Goal: Information Seeking & Learning: Learn about a topic

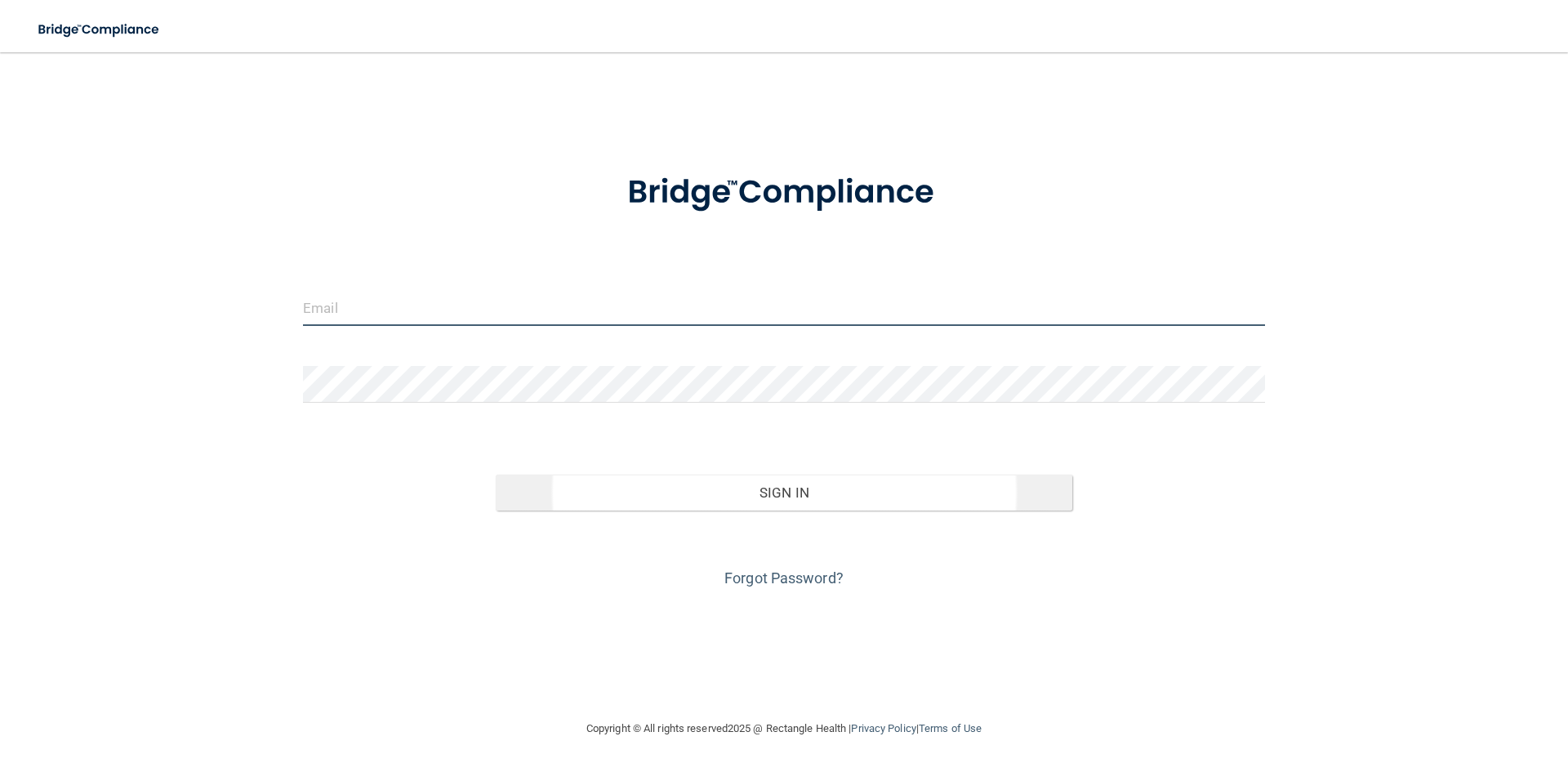
type input "[PERSON_NAME][EMAIL_ADDRESS][DOMAIN_NAME]"
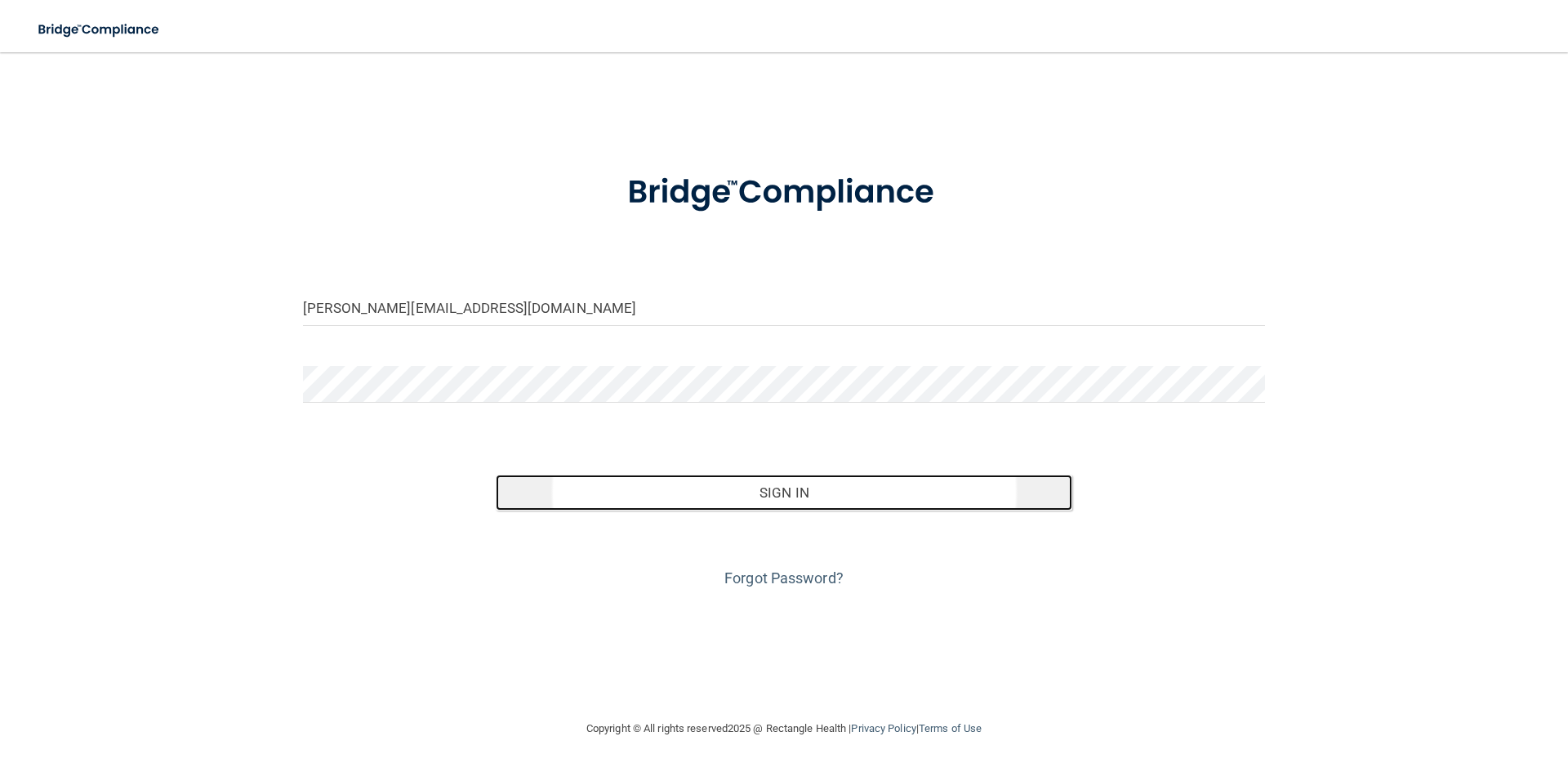
click at [804, 499] on button "Sign In" at bounding box center [784, 493] width 577 height 36
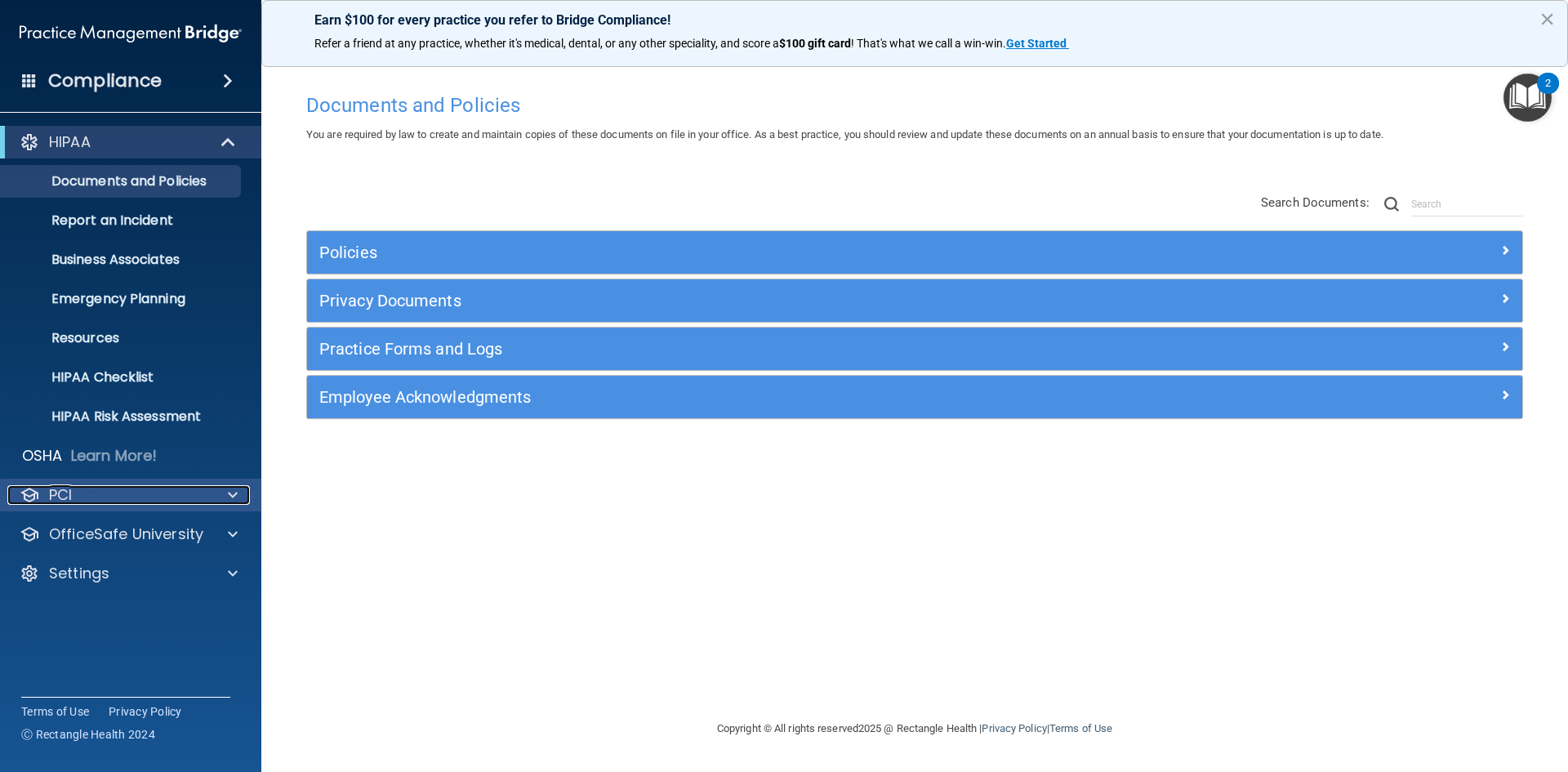
click at [86, 498] on div "PCI" at bounding box center [108, 495] width 202 height 20
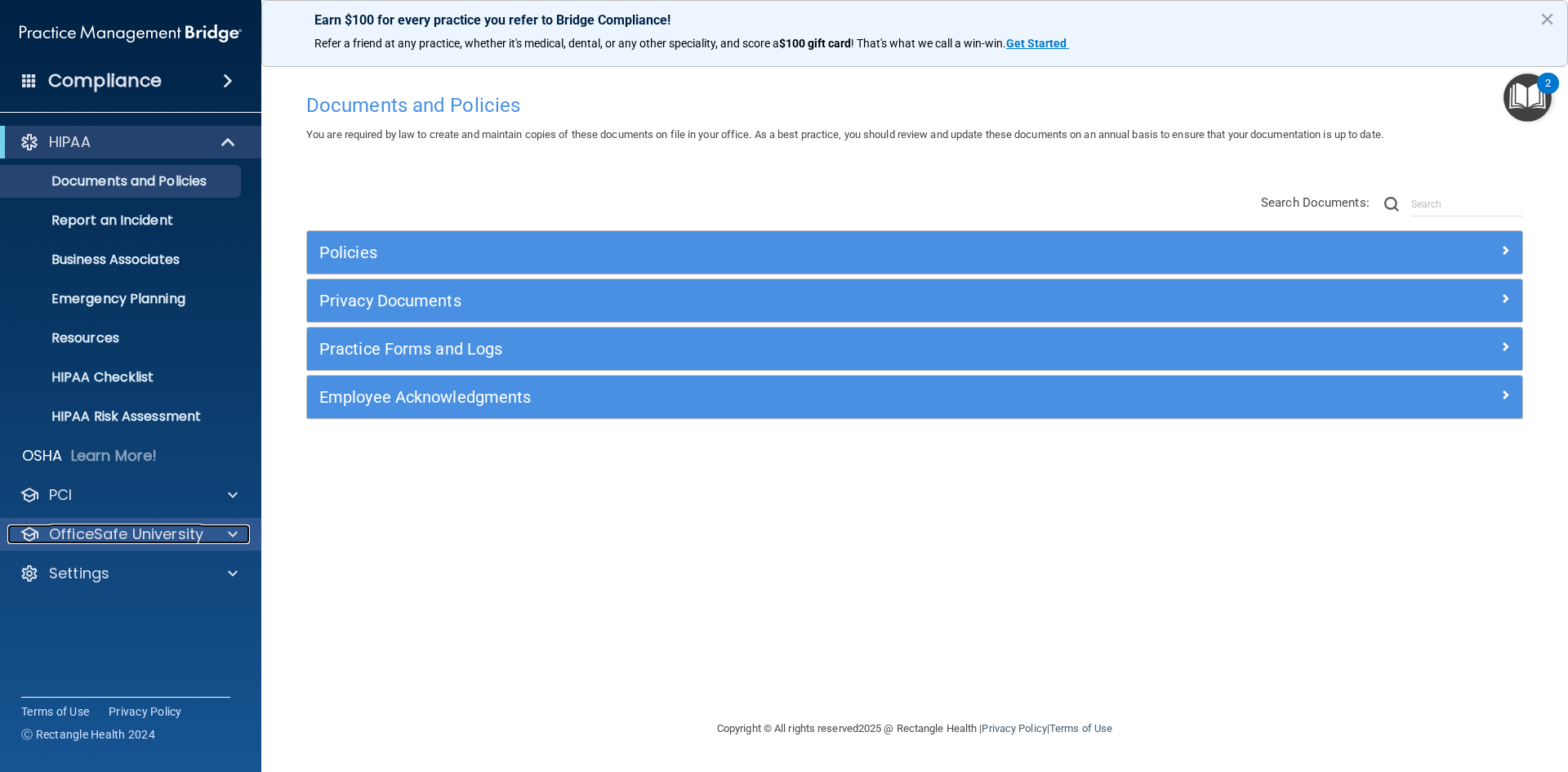
click at [103, 524] on p "OfficeSafe University" at bounding box center [126, 534] width 154 height 20
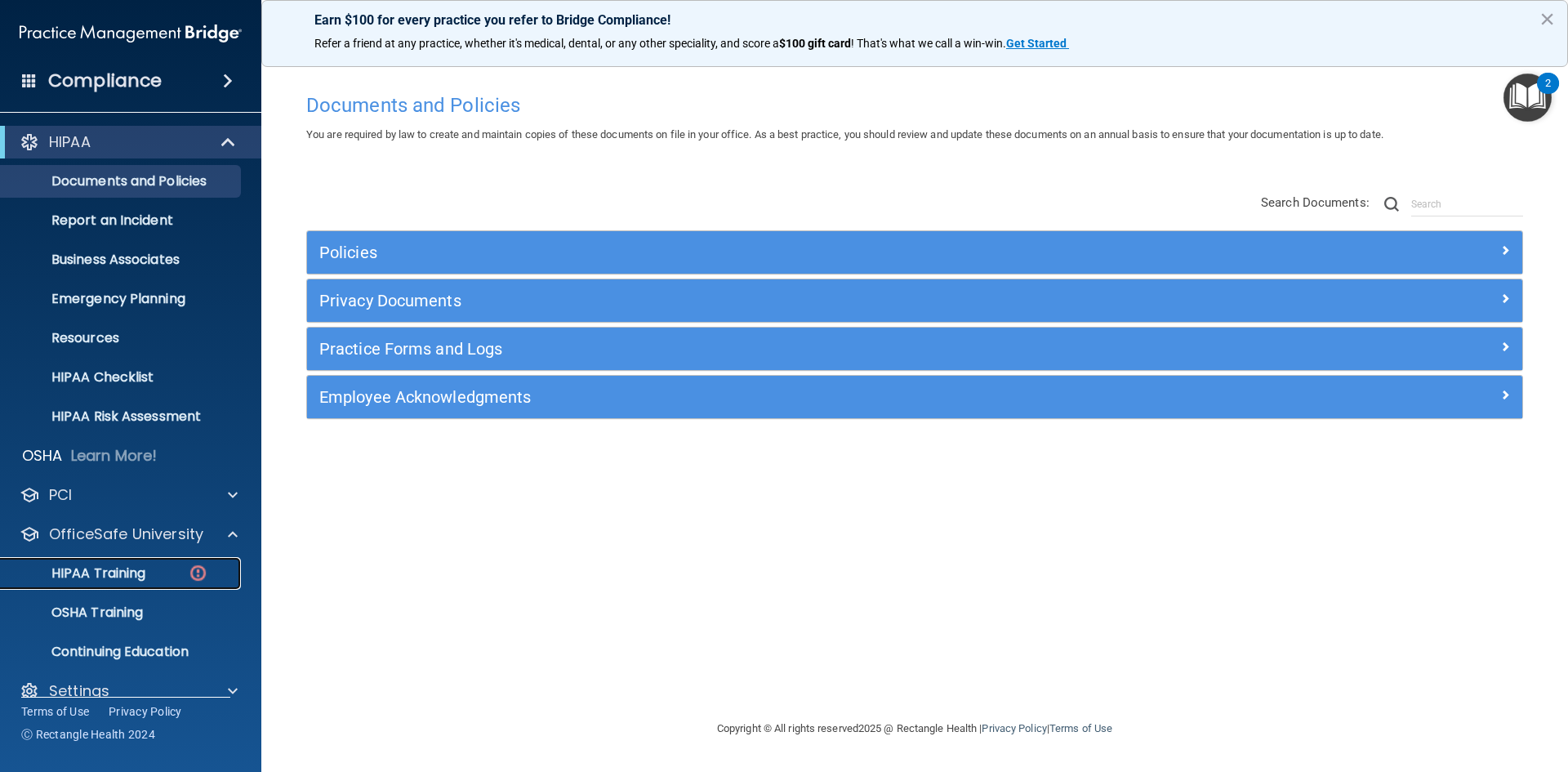
click at [106, 570] on p "HIPAA Training" at bounding box center [78, 574] width 135 height 17
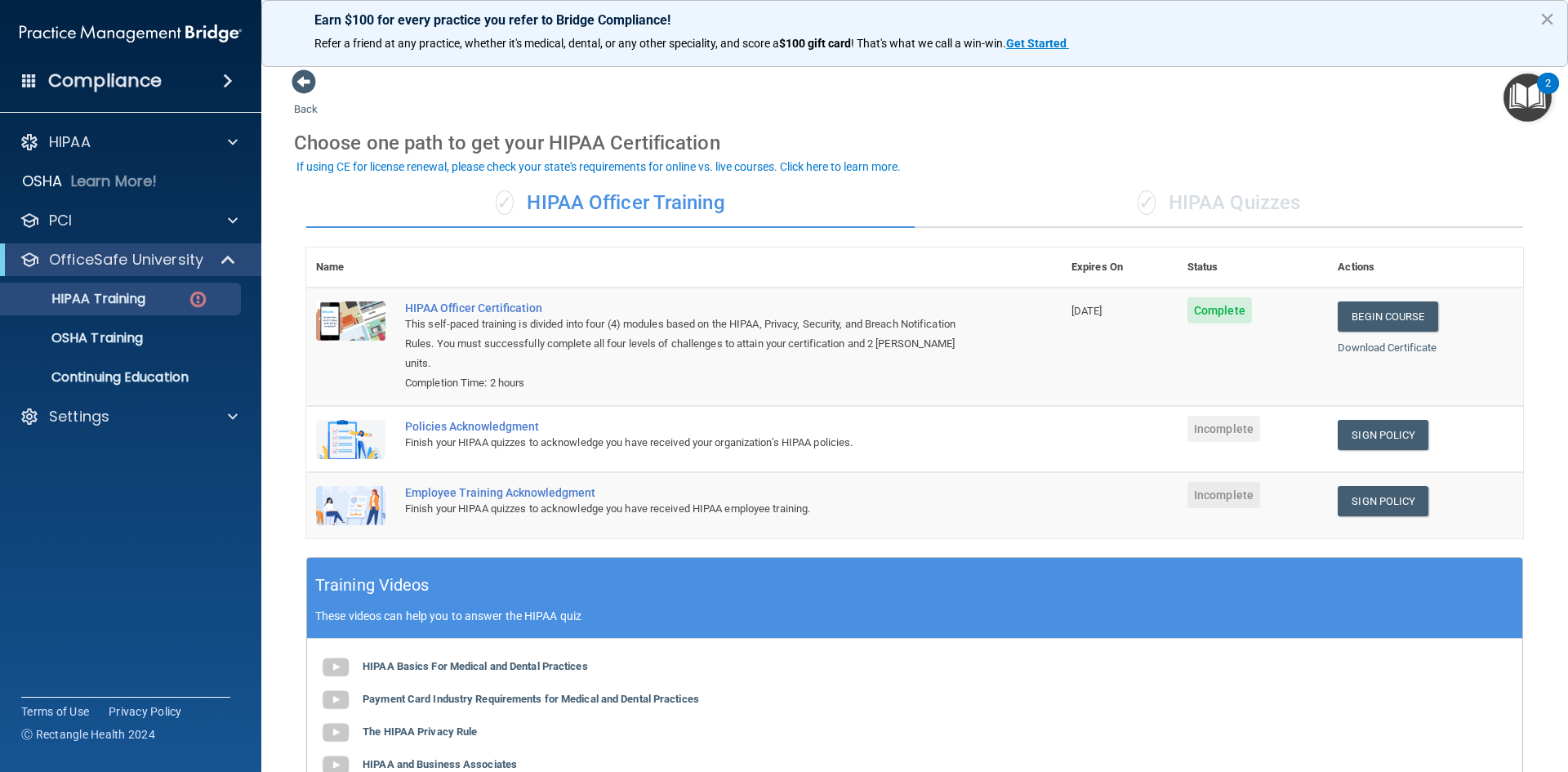
click at [1250, 202] on div "✓ HIPAA Quizzes" at bounding box center [1219, 203] width 608 height 49
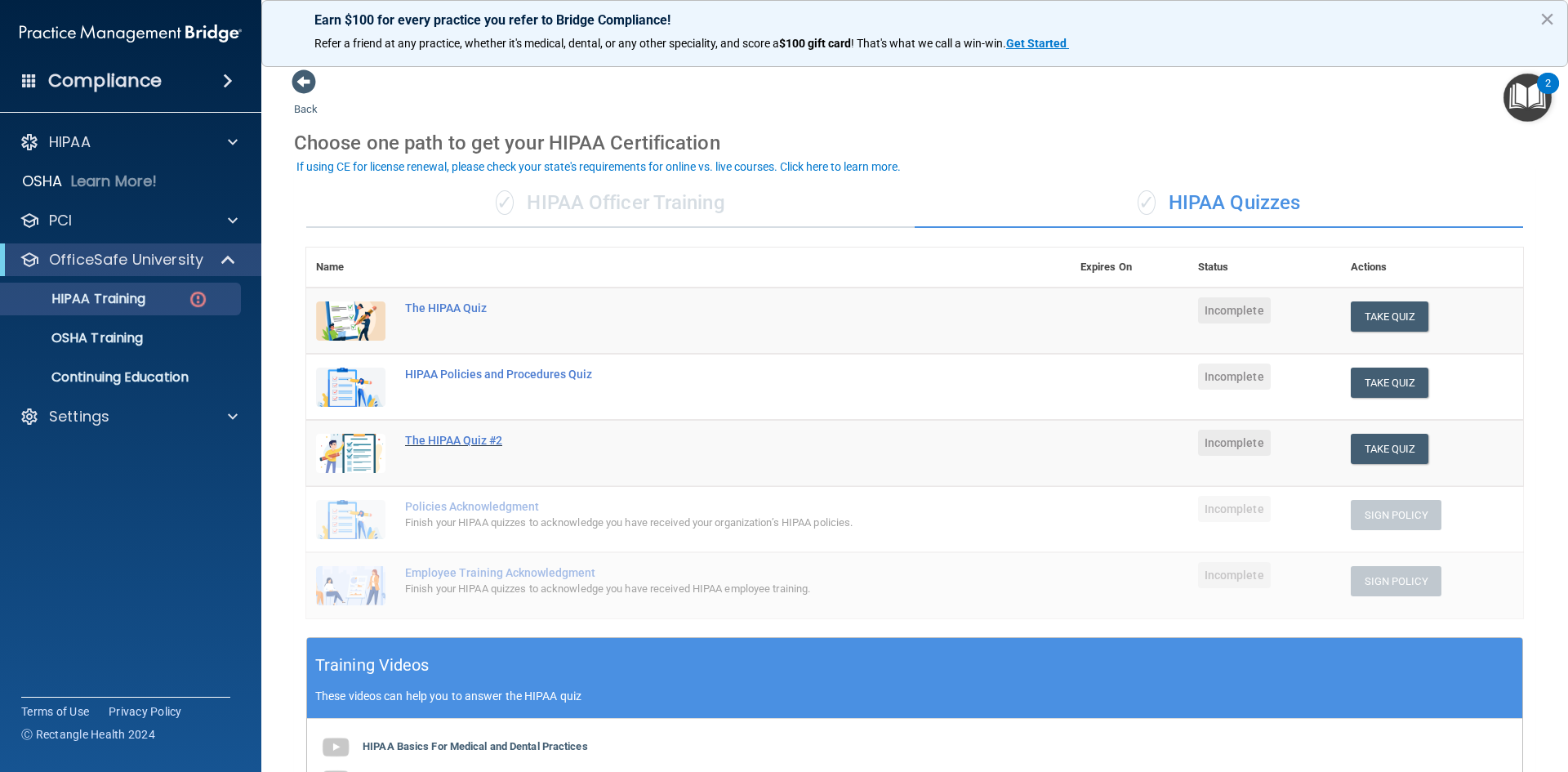
click at [466, 442] on div "The HIPAA Quiz #2" at bounding box center [697, 441] width 584 height 13
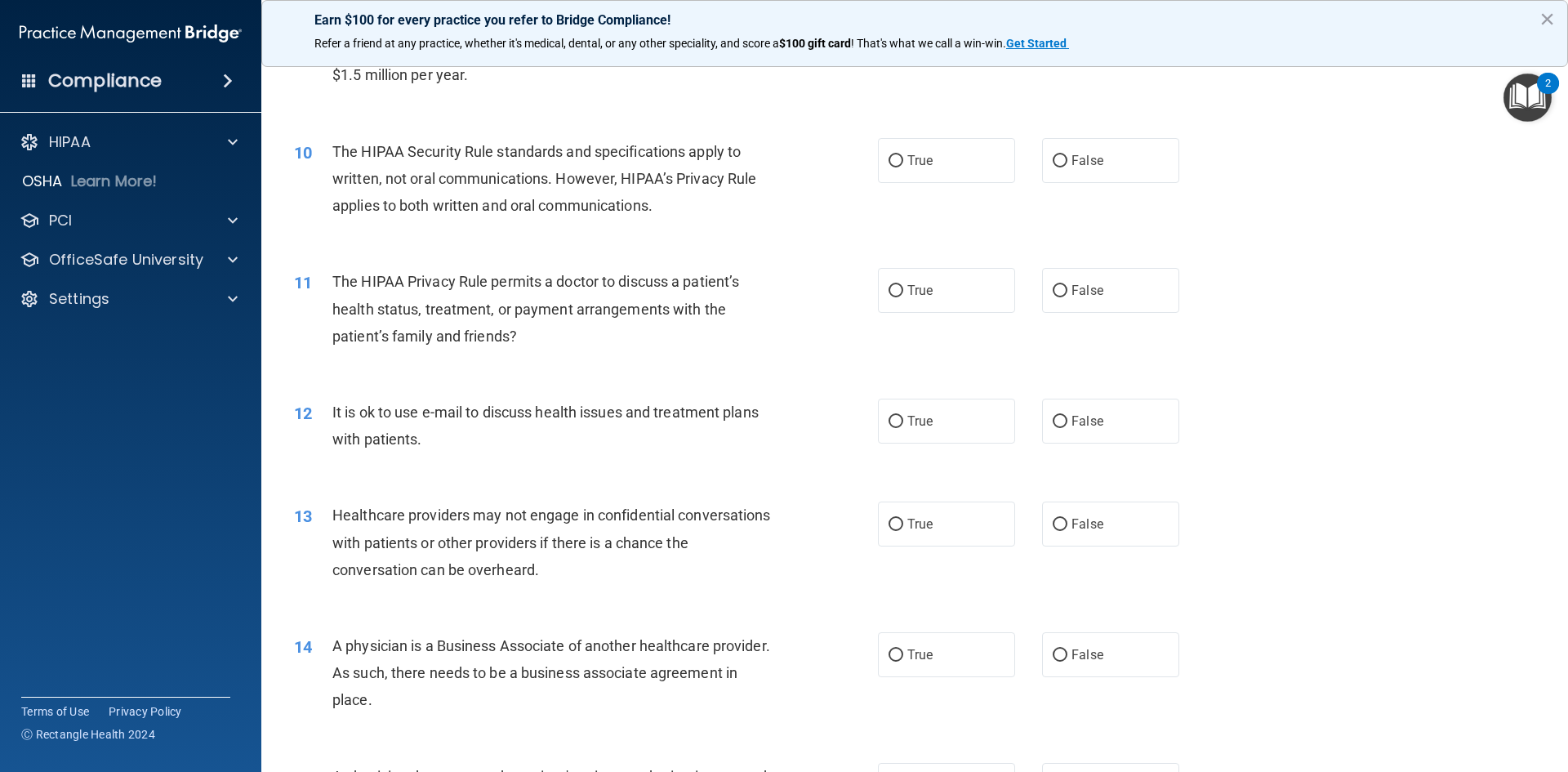
scroll to position [1062, 0]
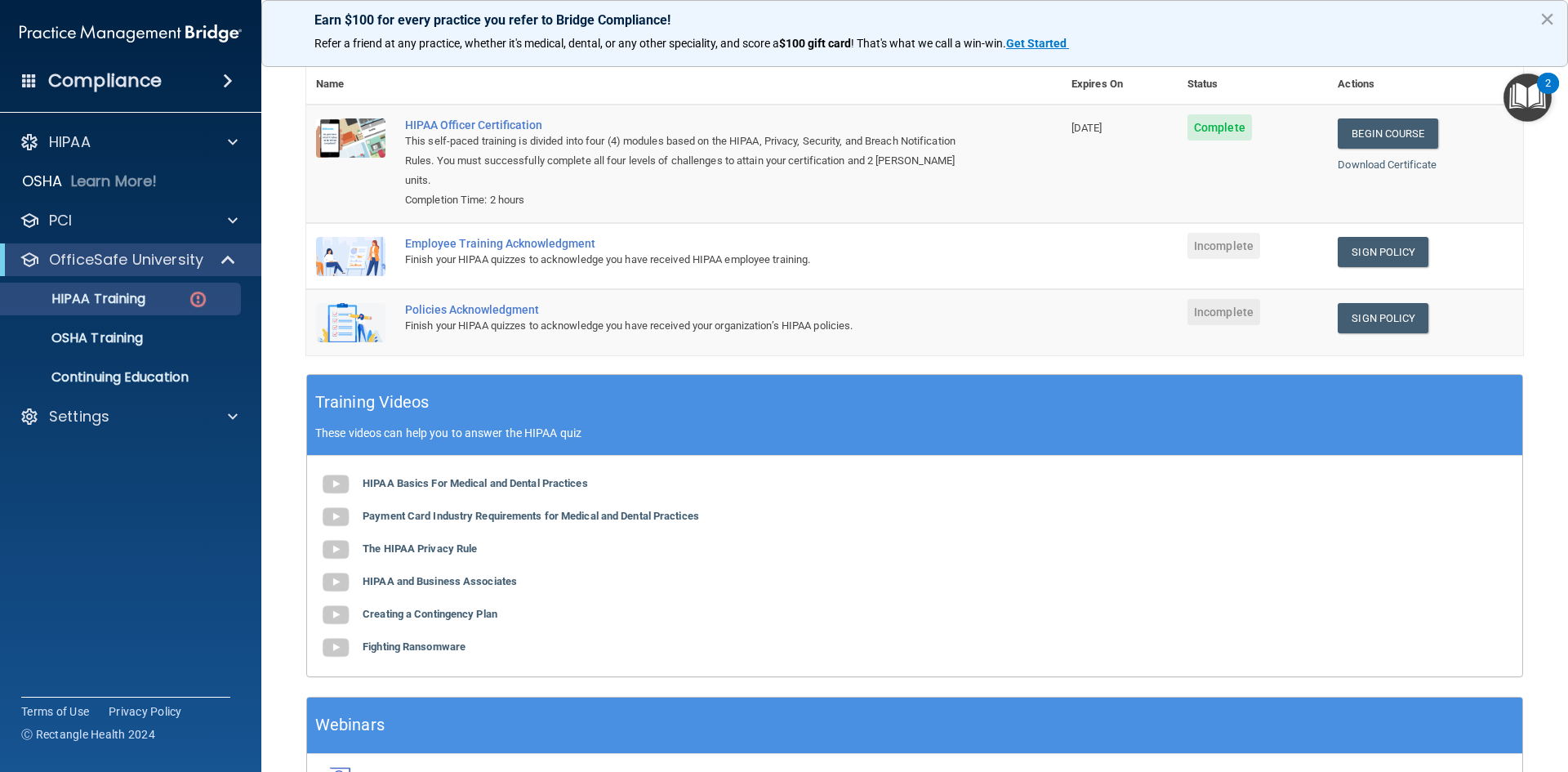
scroll to position [110, 0]
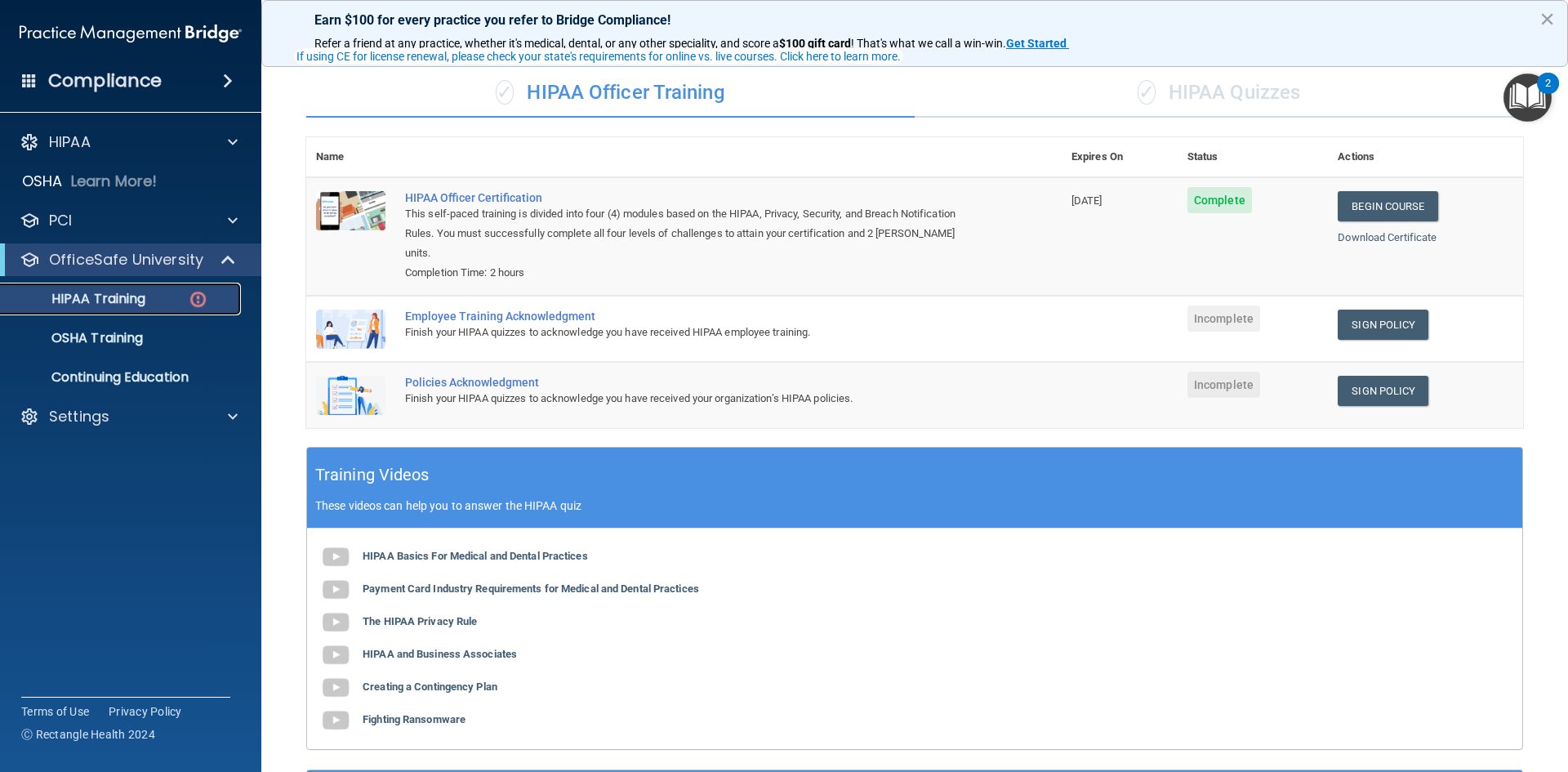
click at [108, 307] on p "HIPAA Training" at bounding box center [78, 299] width 135 height 17
click at [92, 333] on p "OSHA Training" at bounding box center [77, 338] width 132 height 17
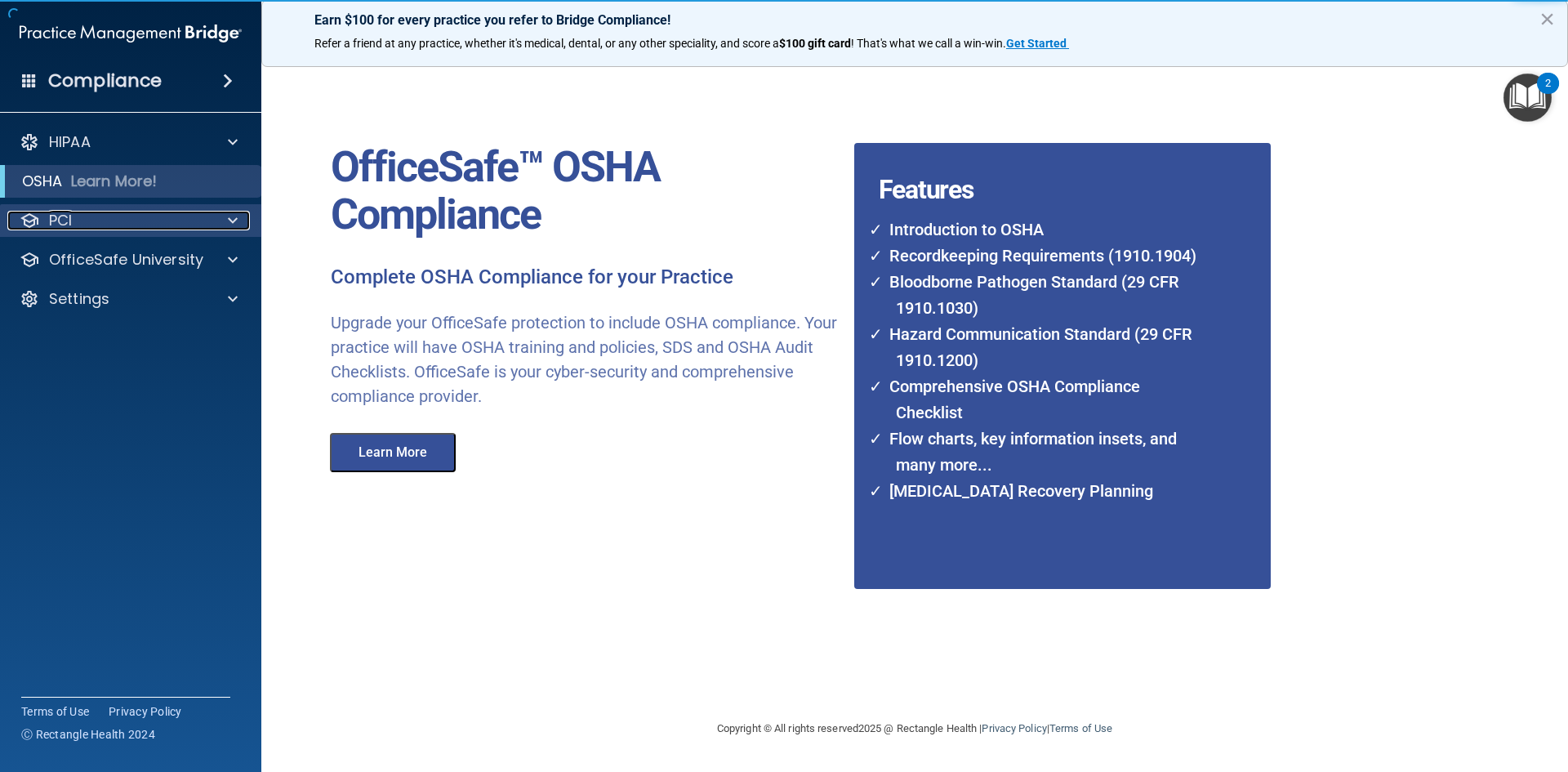
click at [73, 215] on div "PCI" at bounding box center [108, 221] width 202 height 20
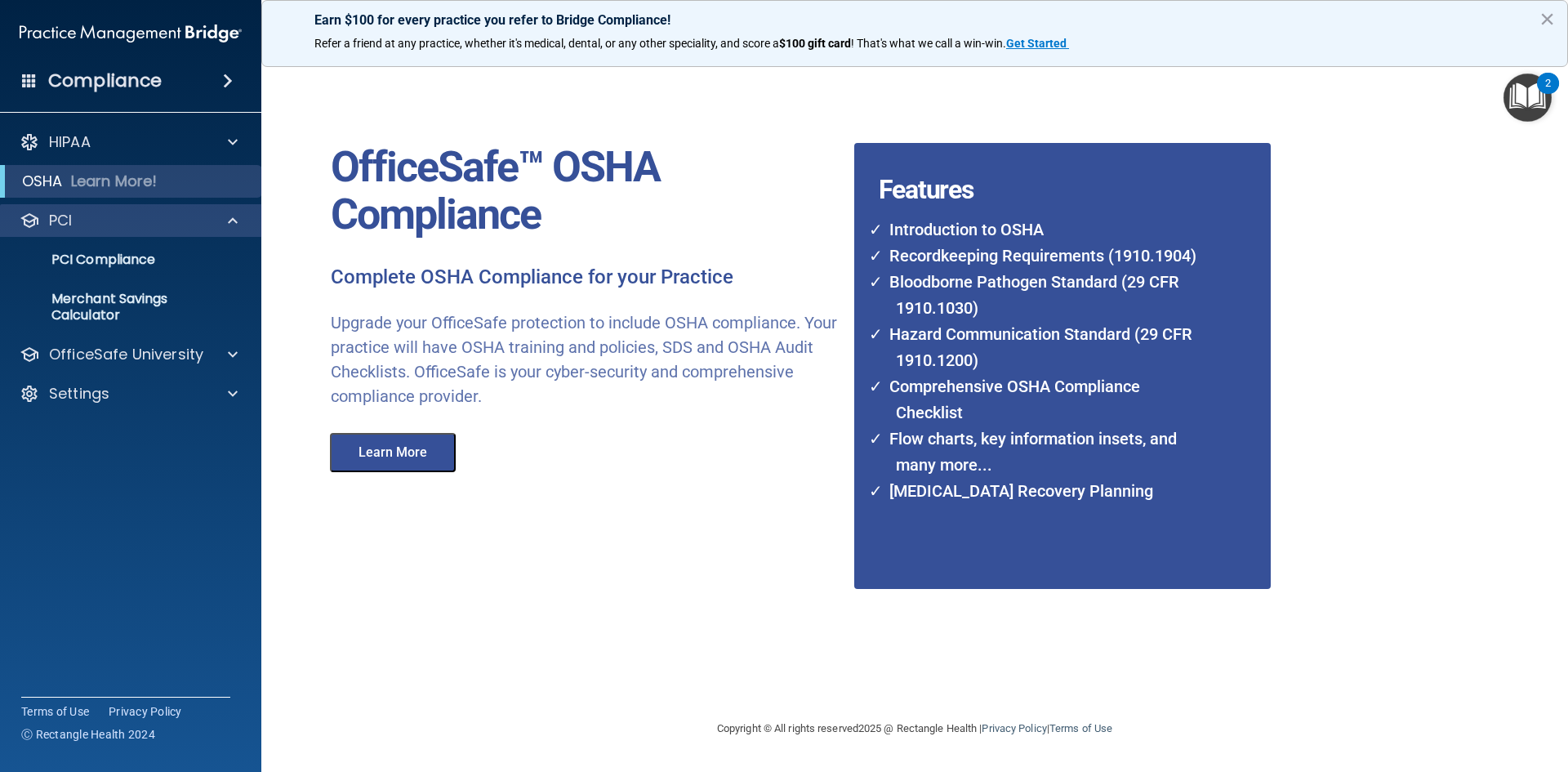
click at [72, 234] on div "PCI" at bounding box center [131, 220] width 262 height 33
click at [77, 254] on p "PCI Compliance" at bounding box center [122, 260] width 223 height 17
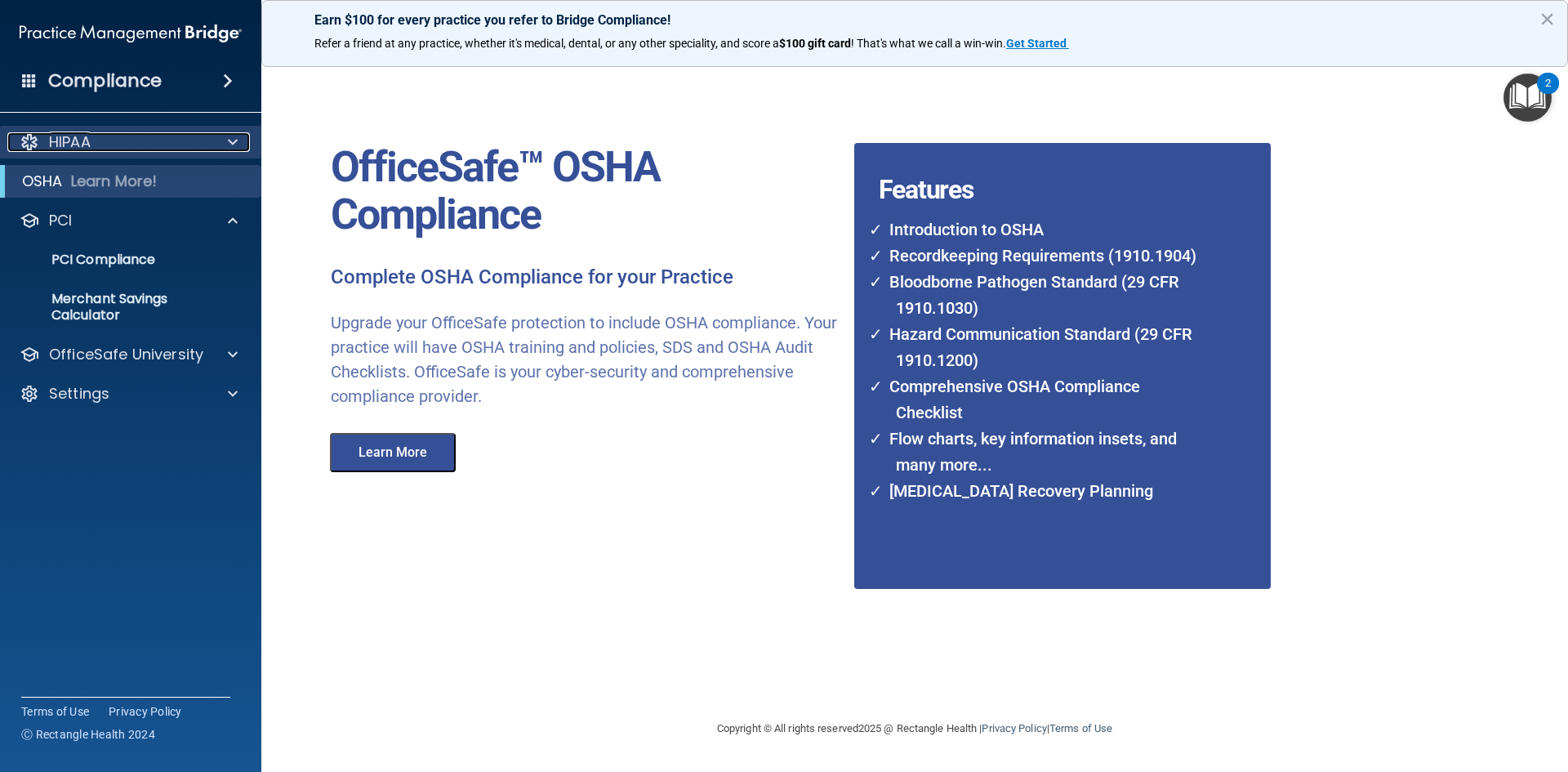
click at [113, 148] on div "HIPAA" at bounding box center [108, 143] width 202 height 20
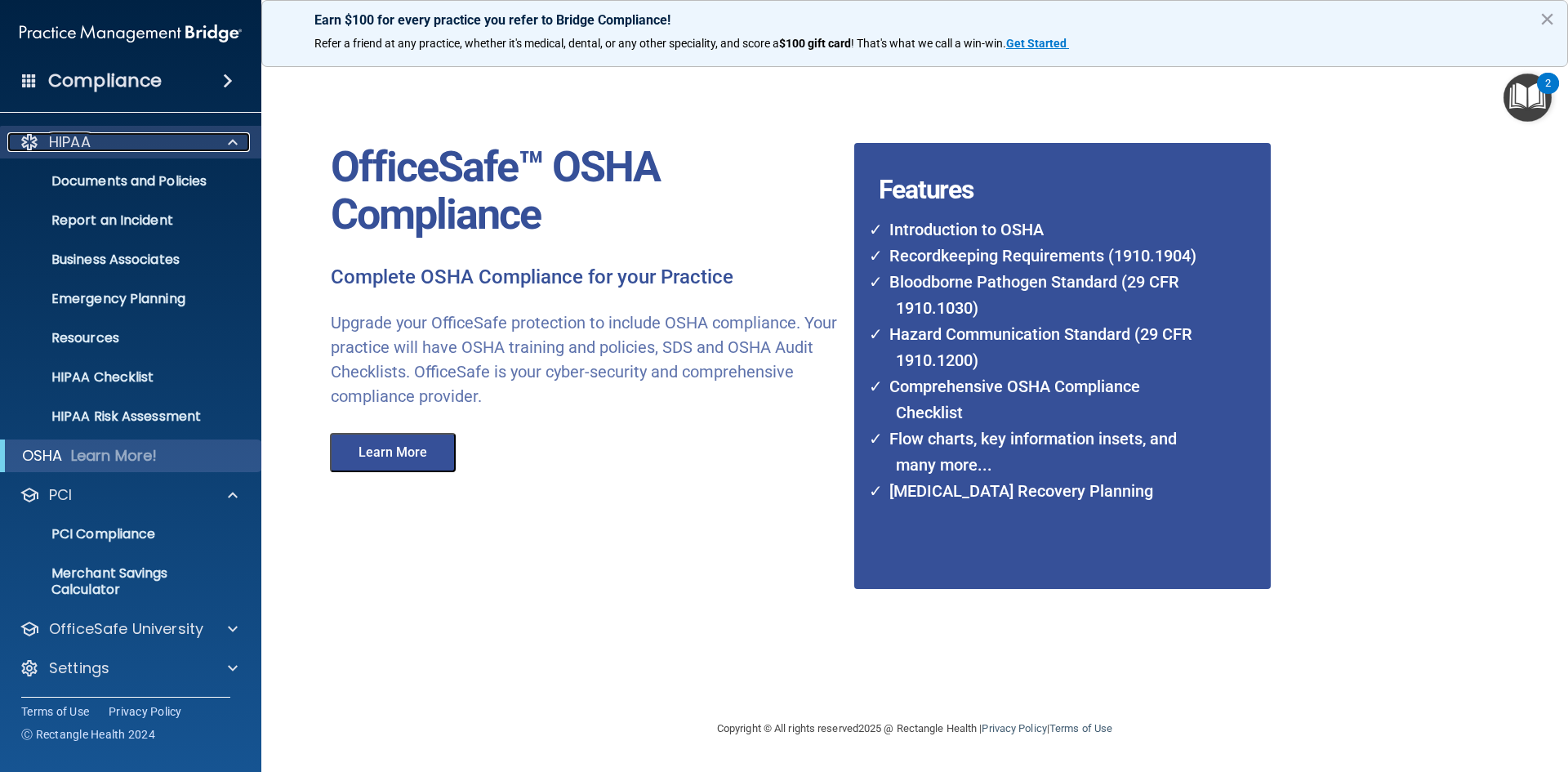
click at [113, 148] on div "HIPAA" at bounding box center [108, 143] width 202 height 20
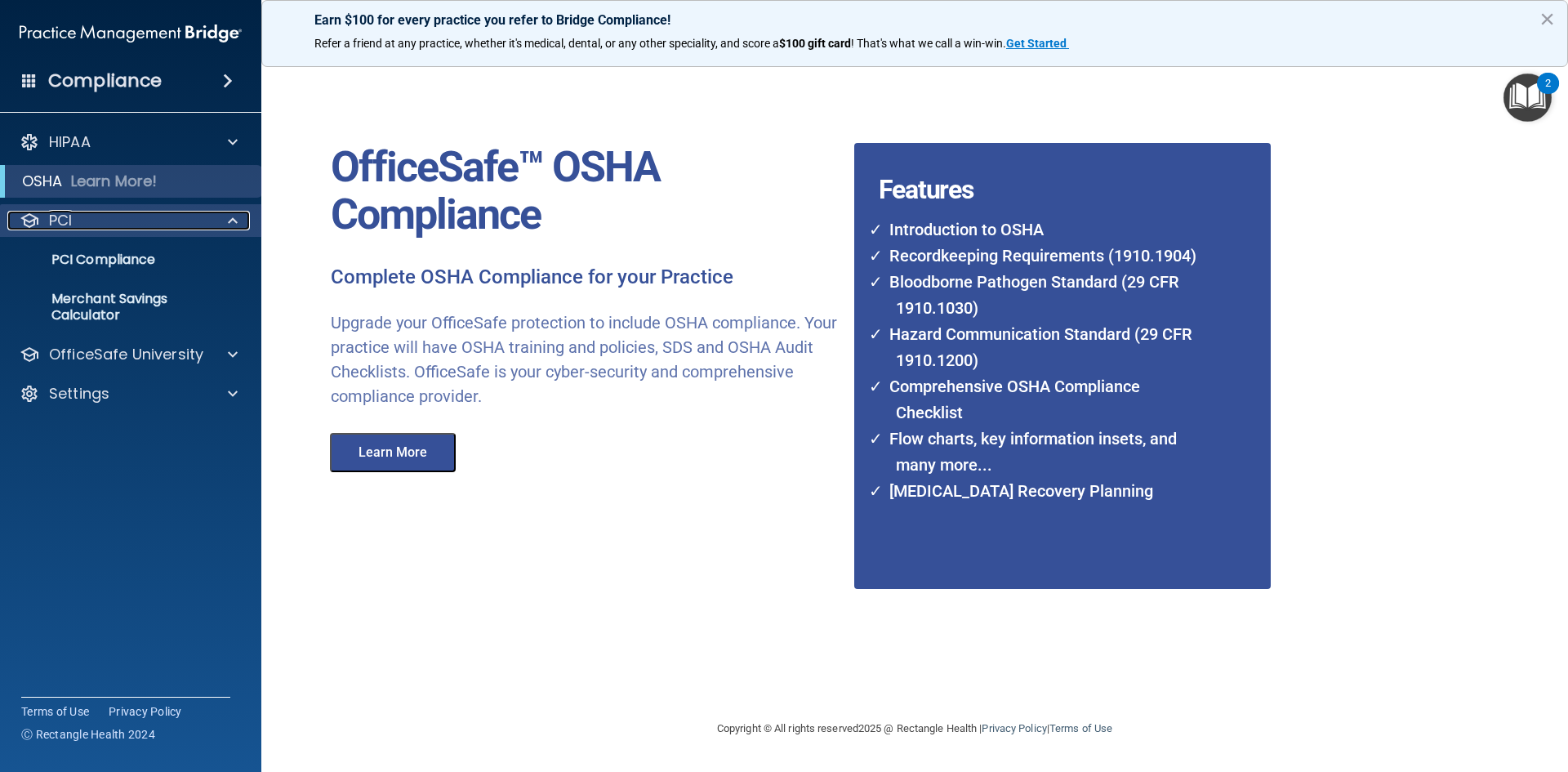
click at [65, 215] on p "PCI" at bounding box center [60, 221] width 22 height 20
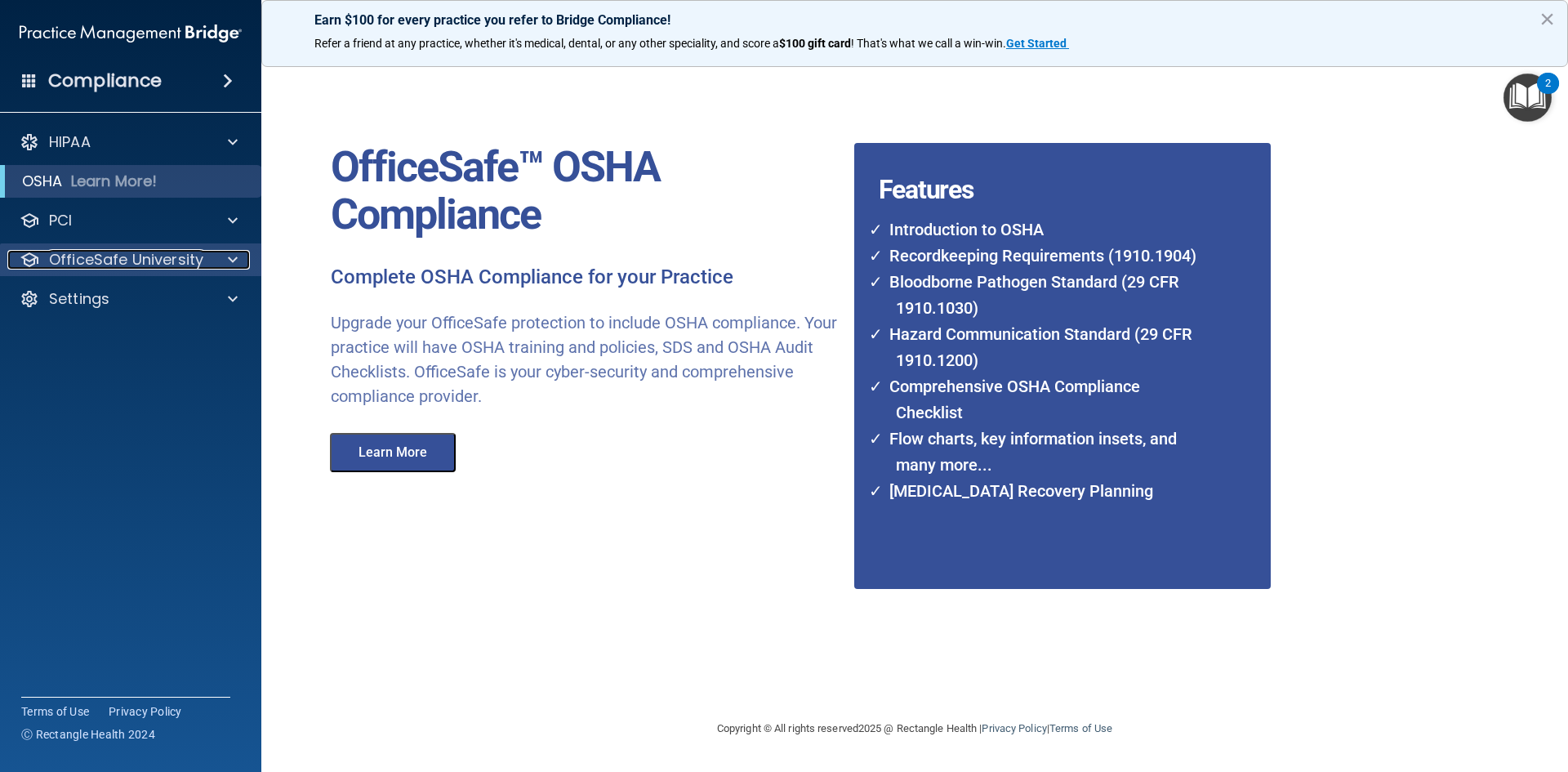
click at [97, 264] on p "OfficeSafe University" at bounding box center [126, 260] width 154 height 20
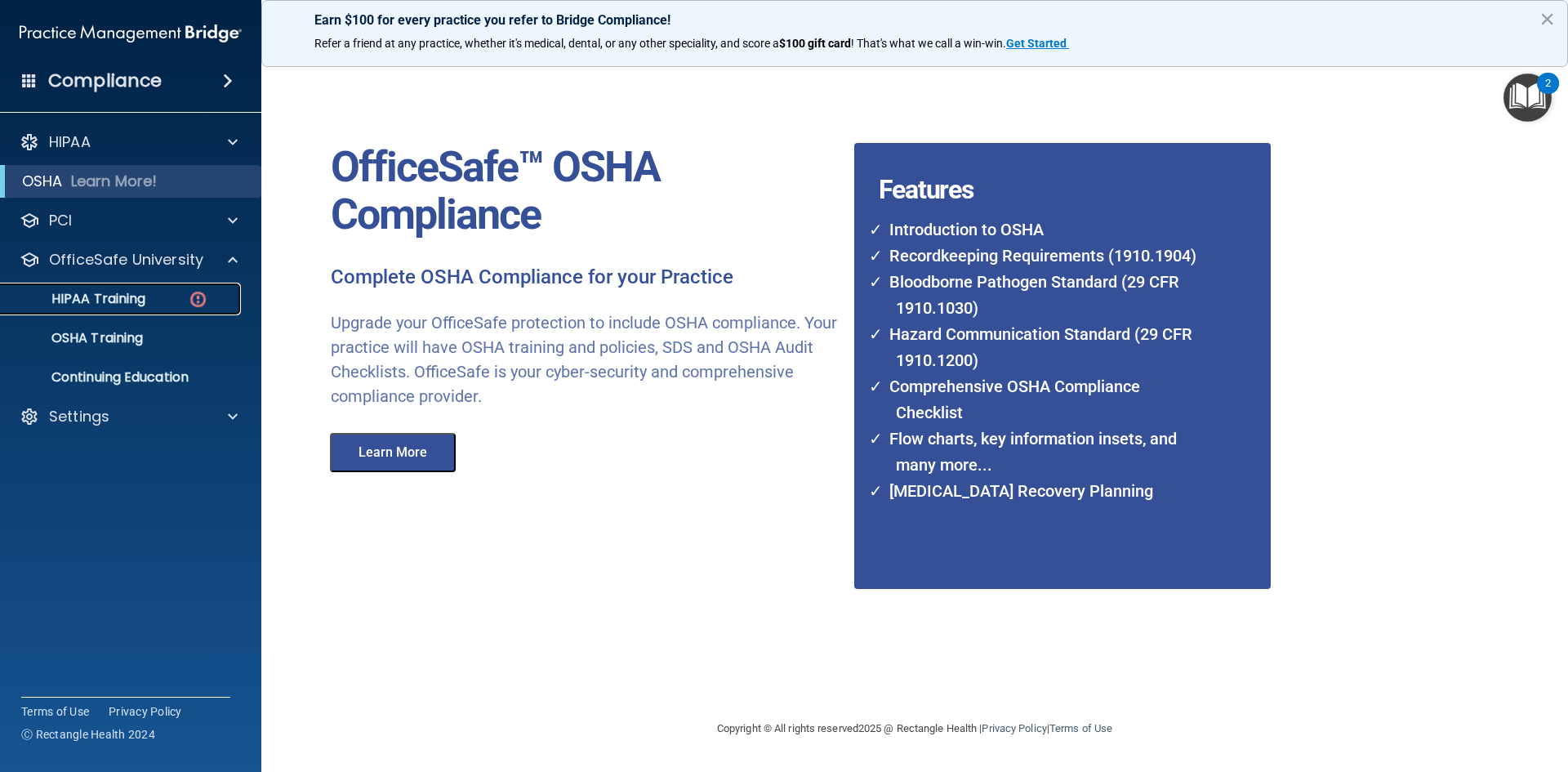
click at [95, 298] on p "HIPAA Training" at bounding box center [78, 299] width 135 height 17
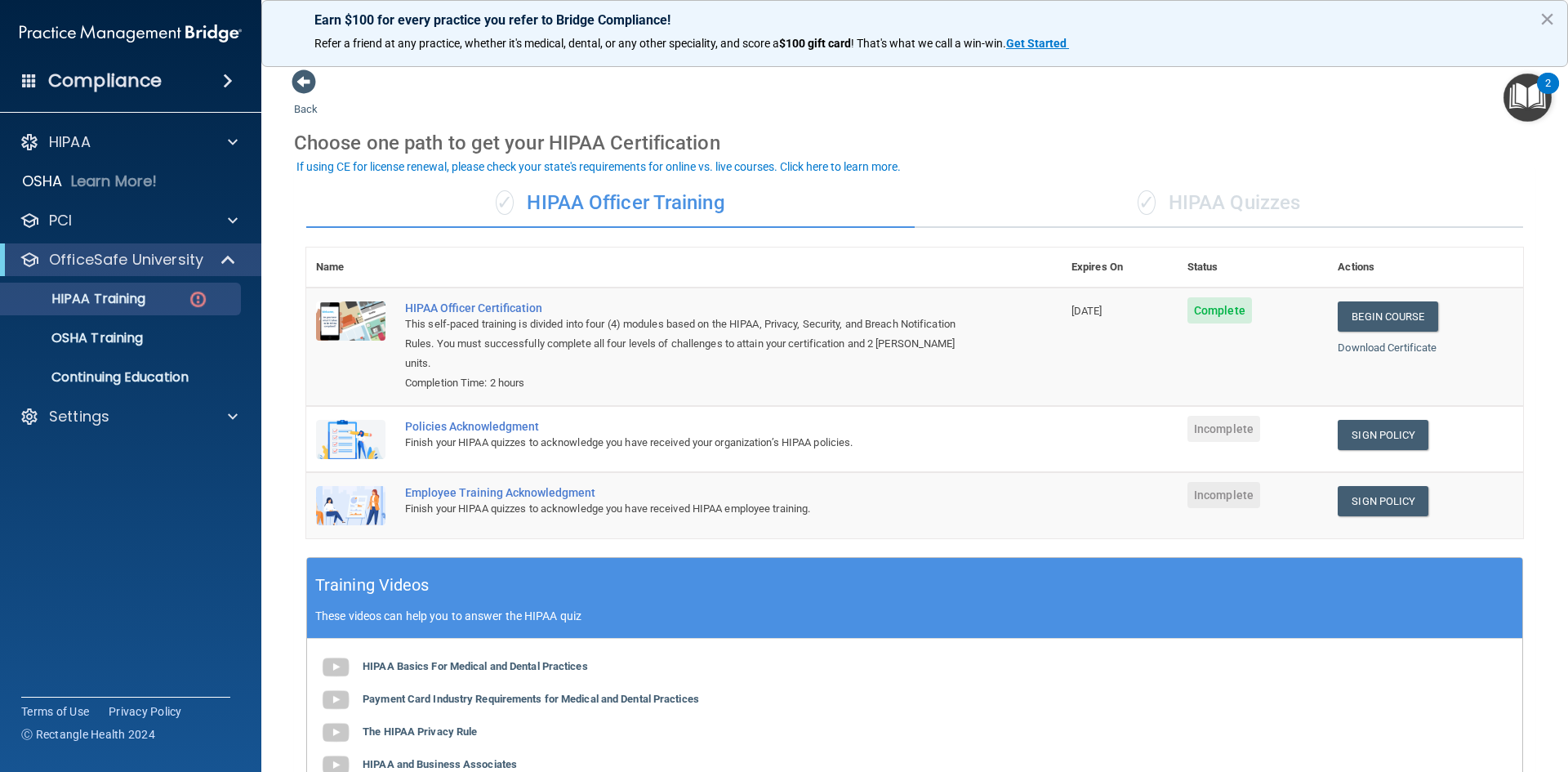
click at [1203, 197] on div "✓ HIPAA Quizzes" at bounding box center [1219, 203] width 608 height 49
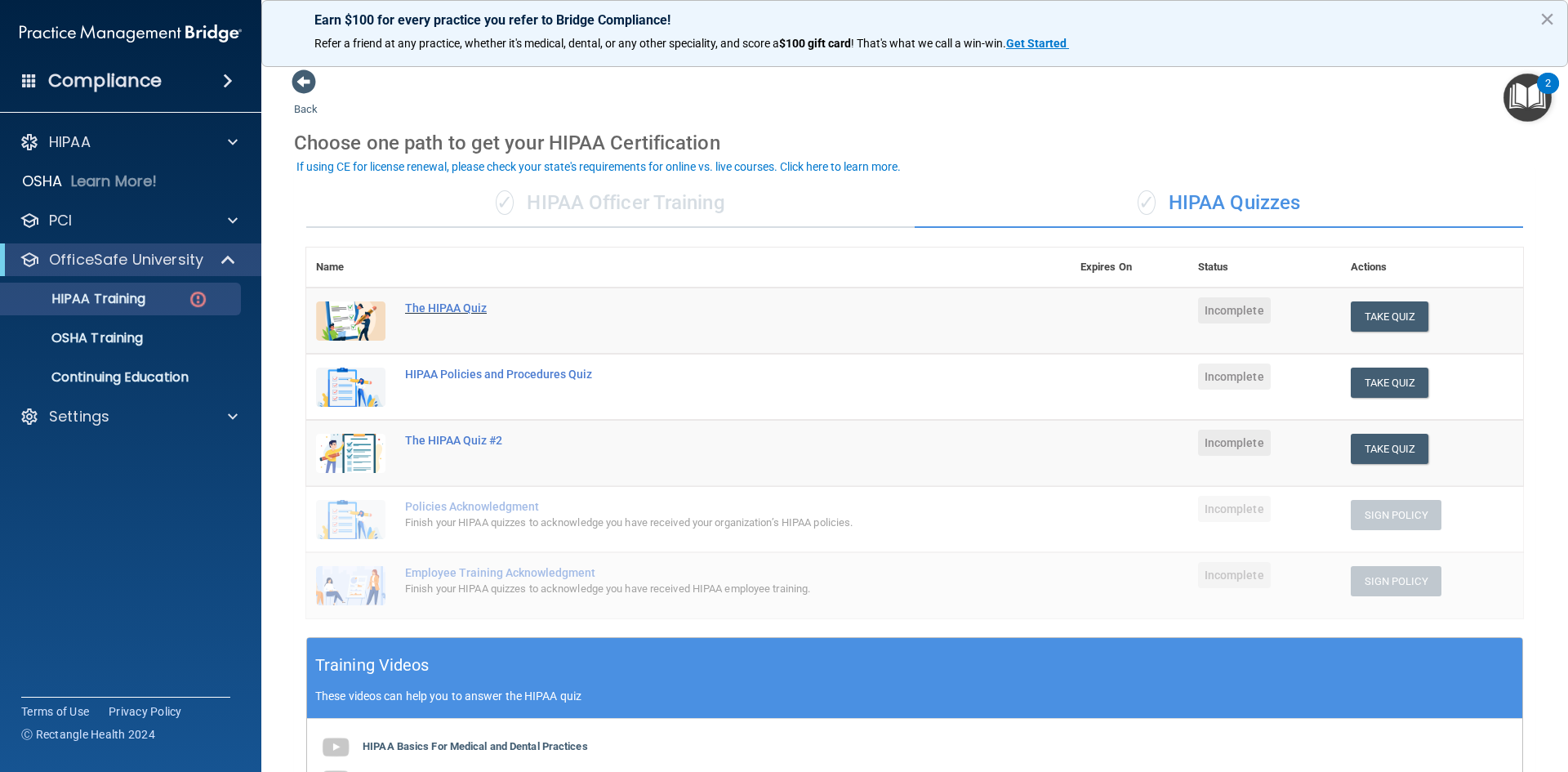
click at [450, 308] on div "The HIPAA Quiz" at bounding box center [697, 308] width 584 height 13
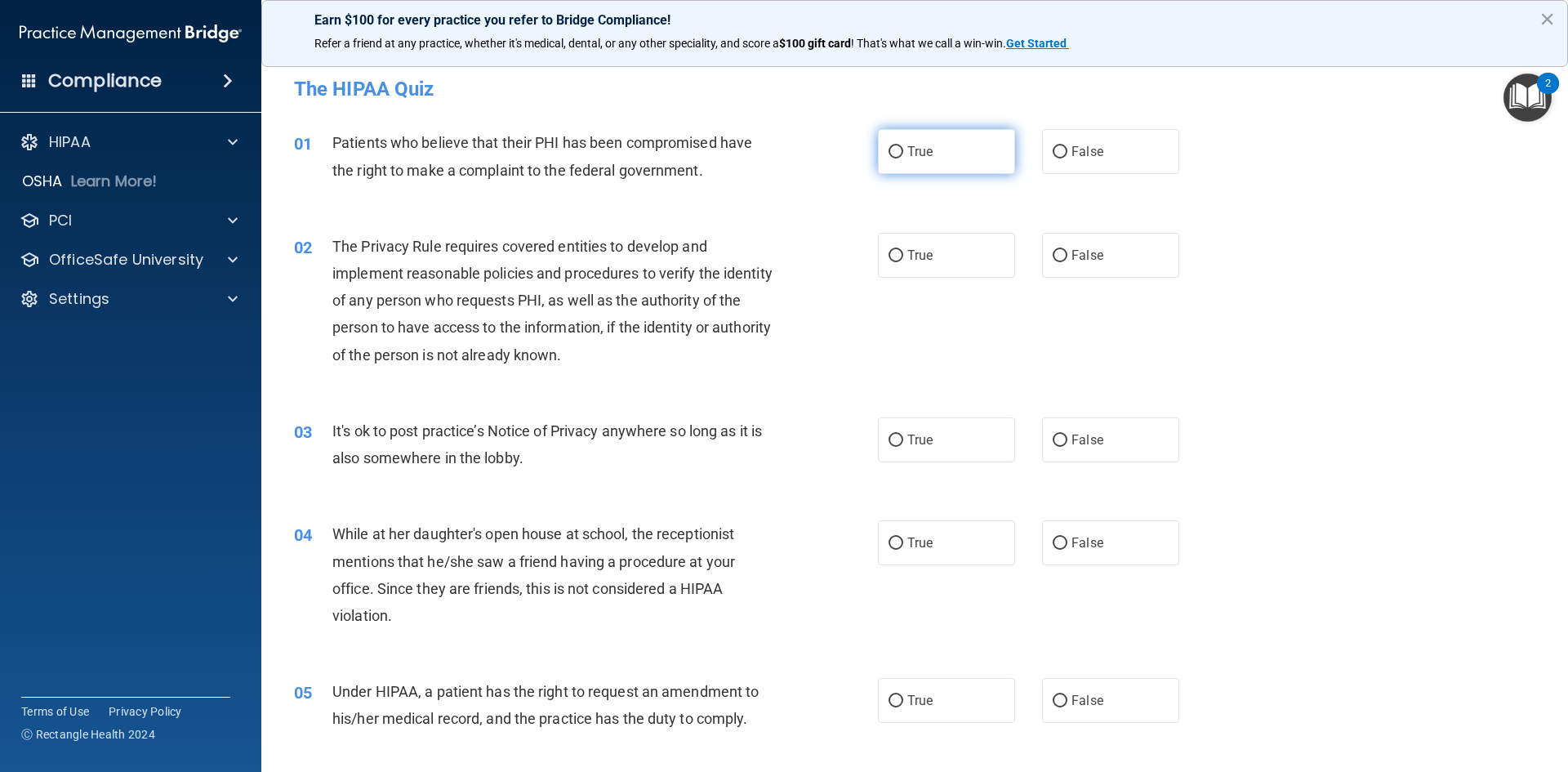
click at [889, 153] on input "True" at bounding box center [896, 152] width 15 height 13
radio input "true"
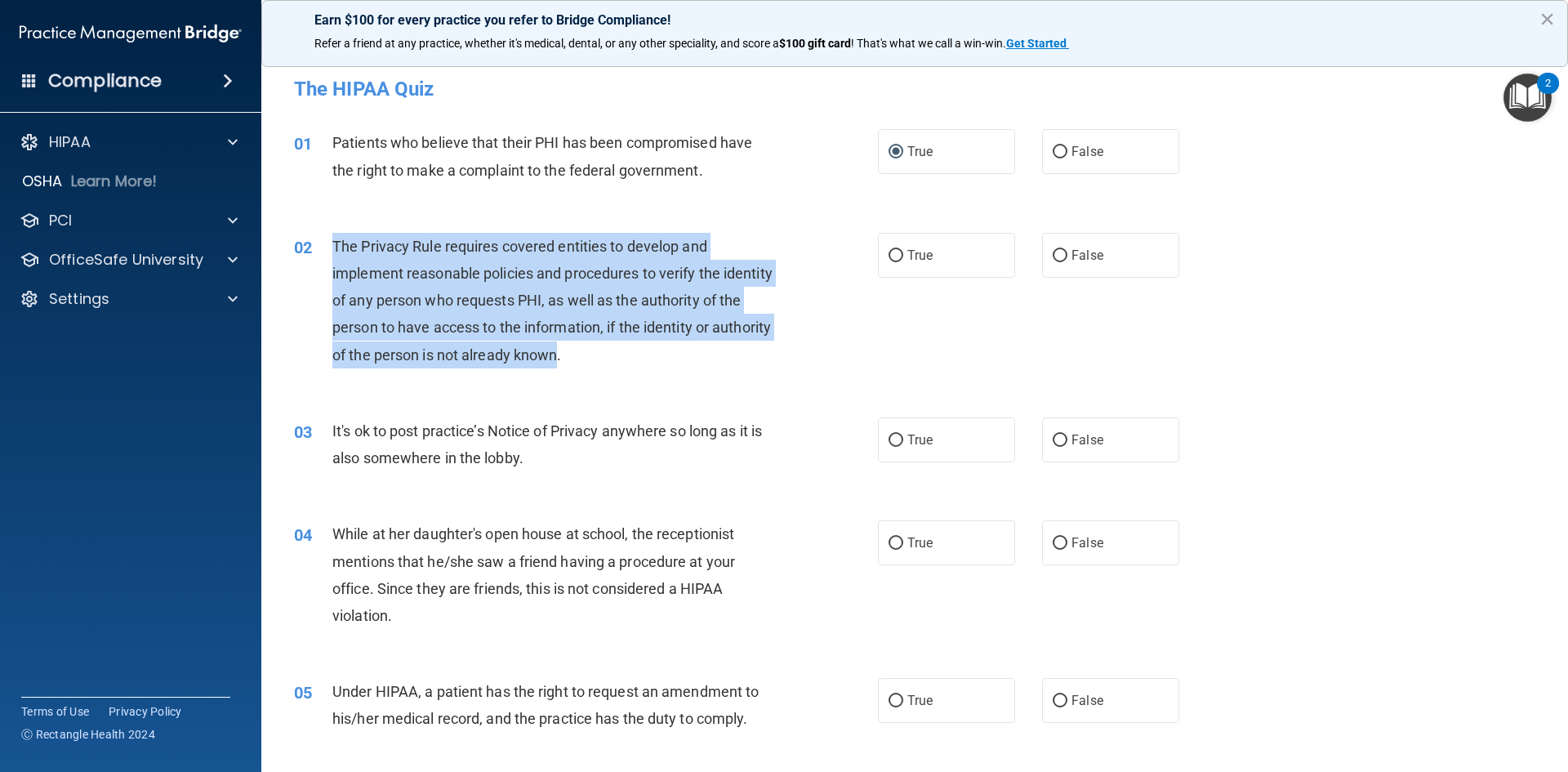
drag, startPoint x: 622, startPoint y: 354, endPoint x: 332, endPoint y: 250, distance: 308.1
click at [332, 250] on span "The Privacy Rule requires covered entities to develop and implement reasonable …" at bounding box center [552, 300] width 440 height 126
copy span "The Privacy Rule requires covered entities to develop and implement reasonable …"
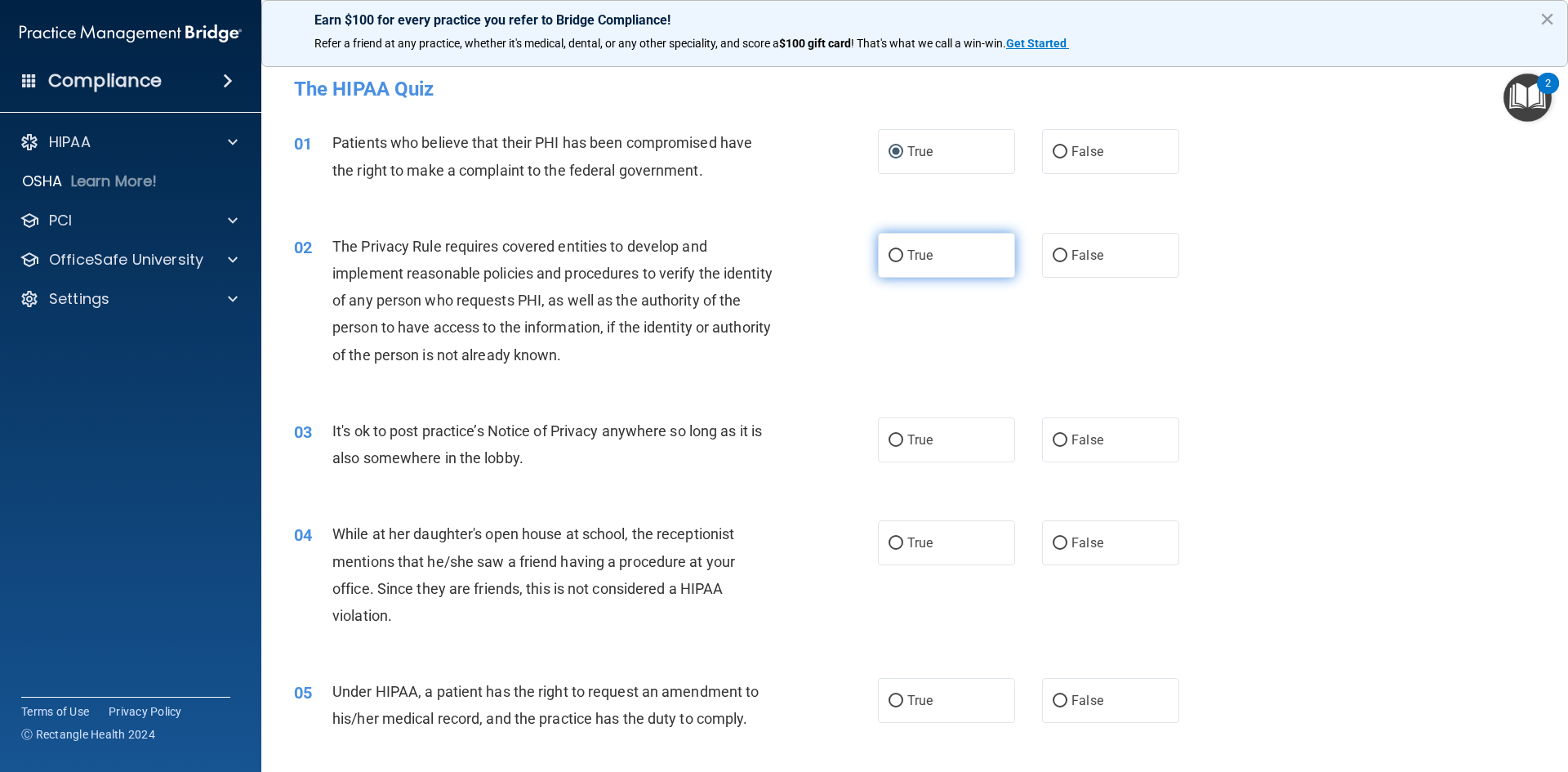
click at [897, 251] on label "True" at bounding box center [946, 255] width 137 height 45
click at [897, 251] on input "True" at bounding box center [896, 256] width 15 height 13
radio input "true"
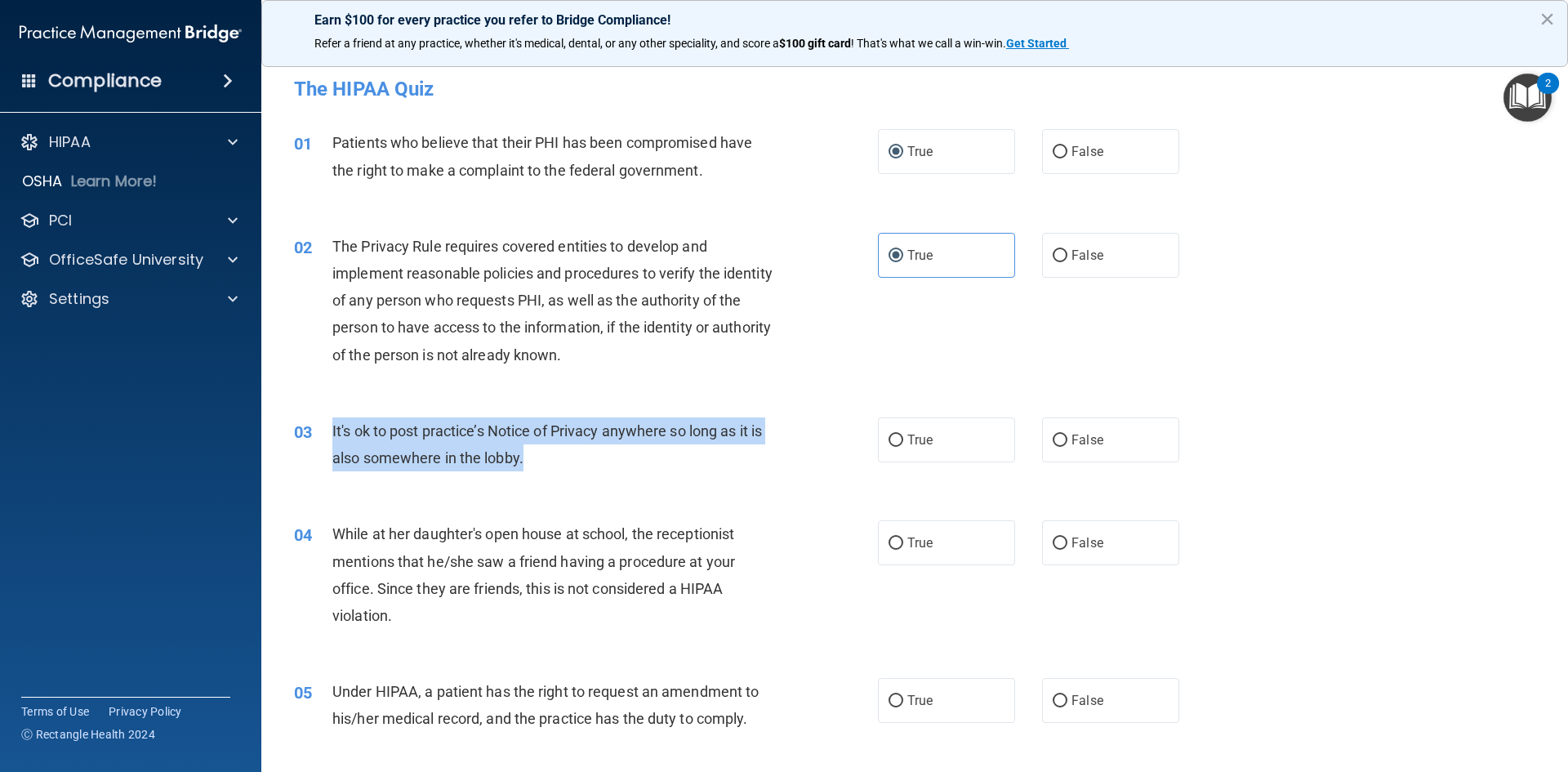
drag, startPoint x: 541, startPoint y: 466, endPoint x: 329, endPoint y: 424, distance: 216.1
click at [329, 424] on div "03 It's ok to post practice’s Notice of Privacy anywhere so long as it is also …" at bounding box center [586, 449] width 633 height 62
copy div "It's ok to post practice’s Notice of Privacy anywhere so long as it is also som…"
click at [1059, 442] on input "False" at bounding box center [1061, 440] width 15 height 13
radio input "true"
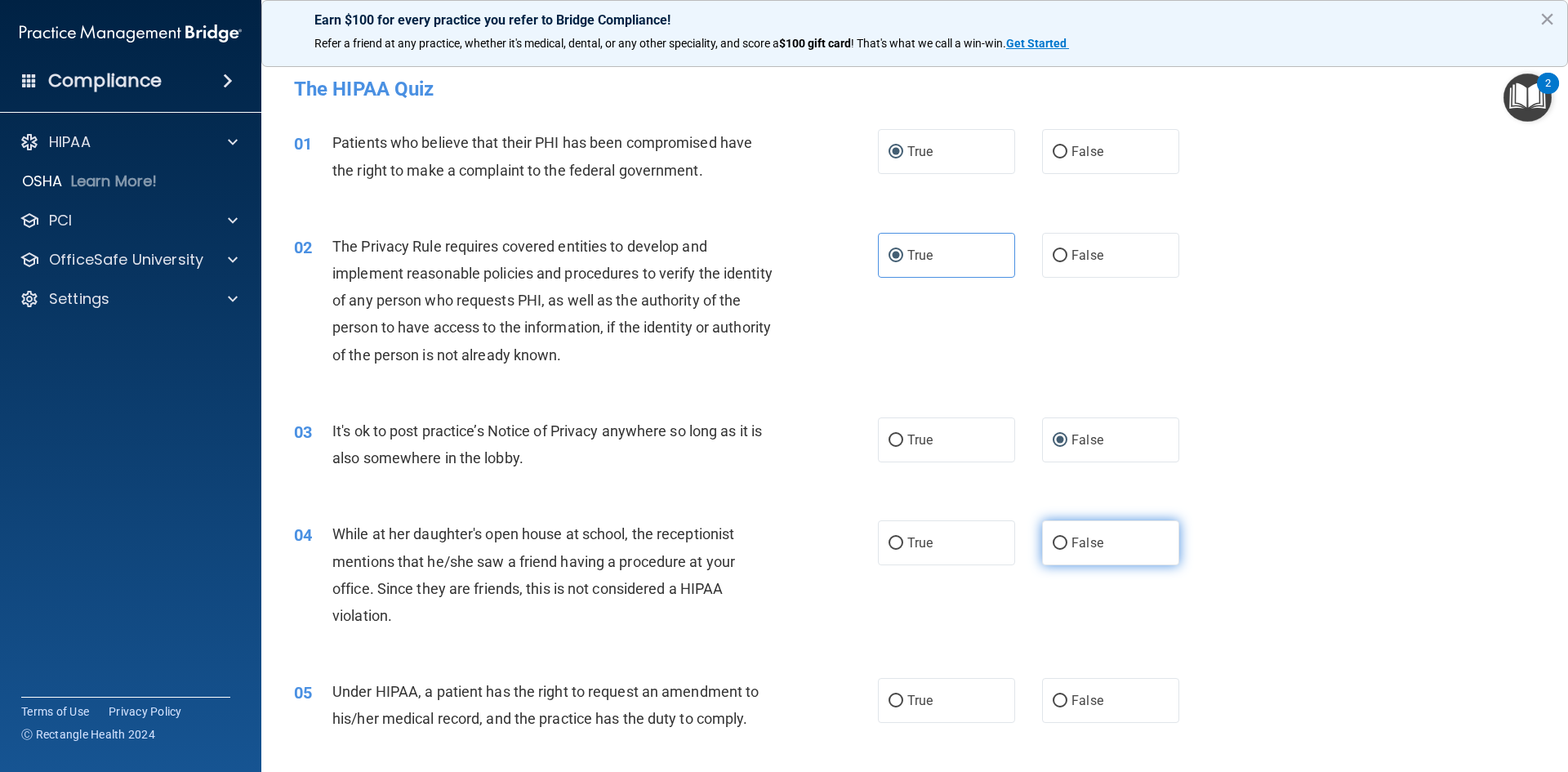
click at [1044, 545] on label "False" at bounding box center [1111, 543] width 137 height 45
click at [1053, 545] on input "False" at bounding box center [1061, 544] width 15 height 13
radio input "true"
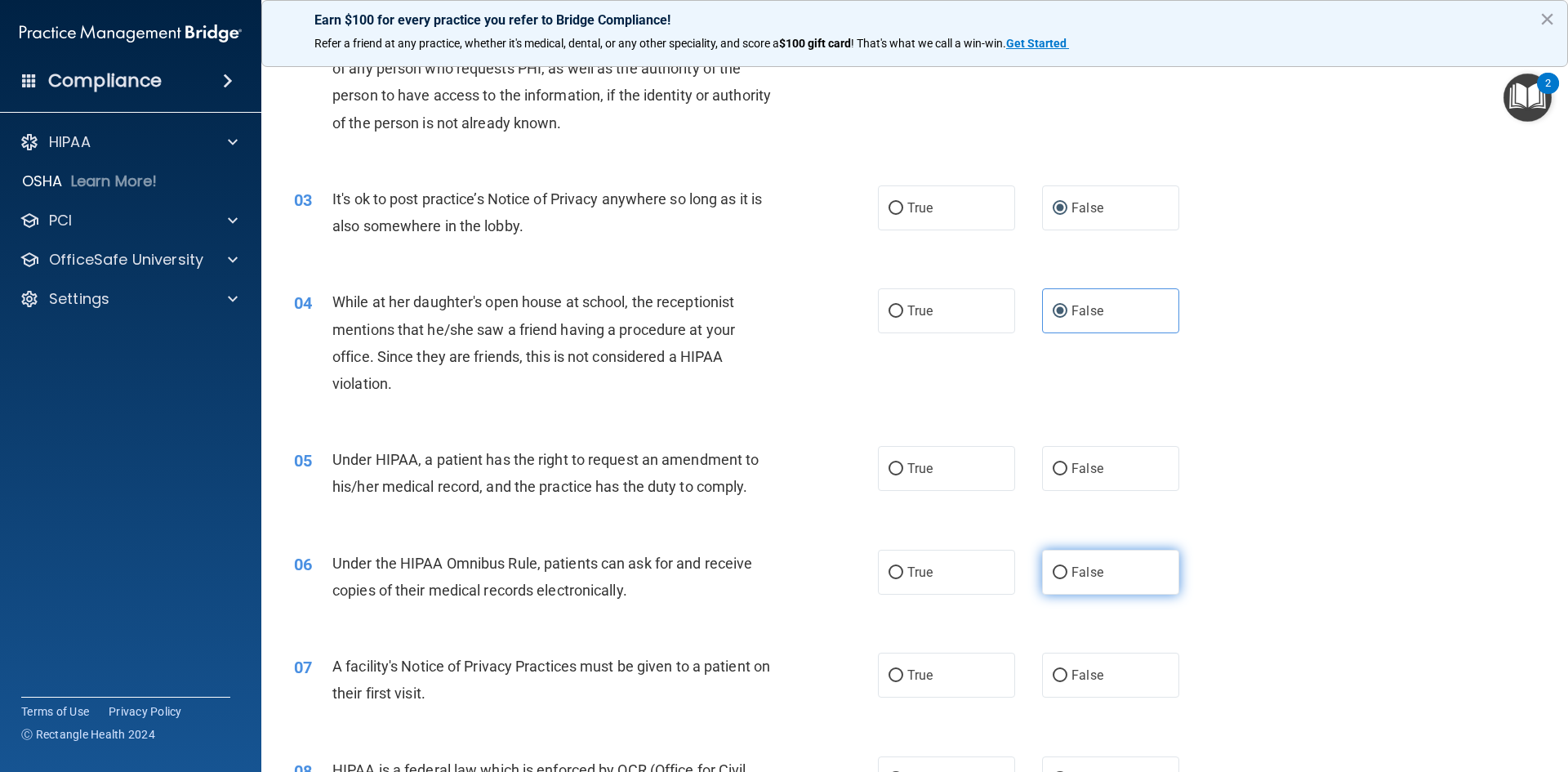
scroll to position [327, 0]
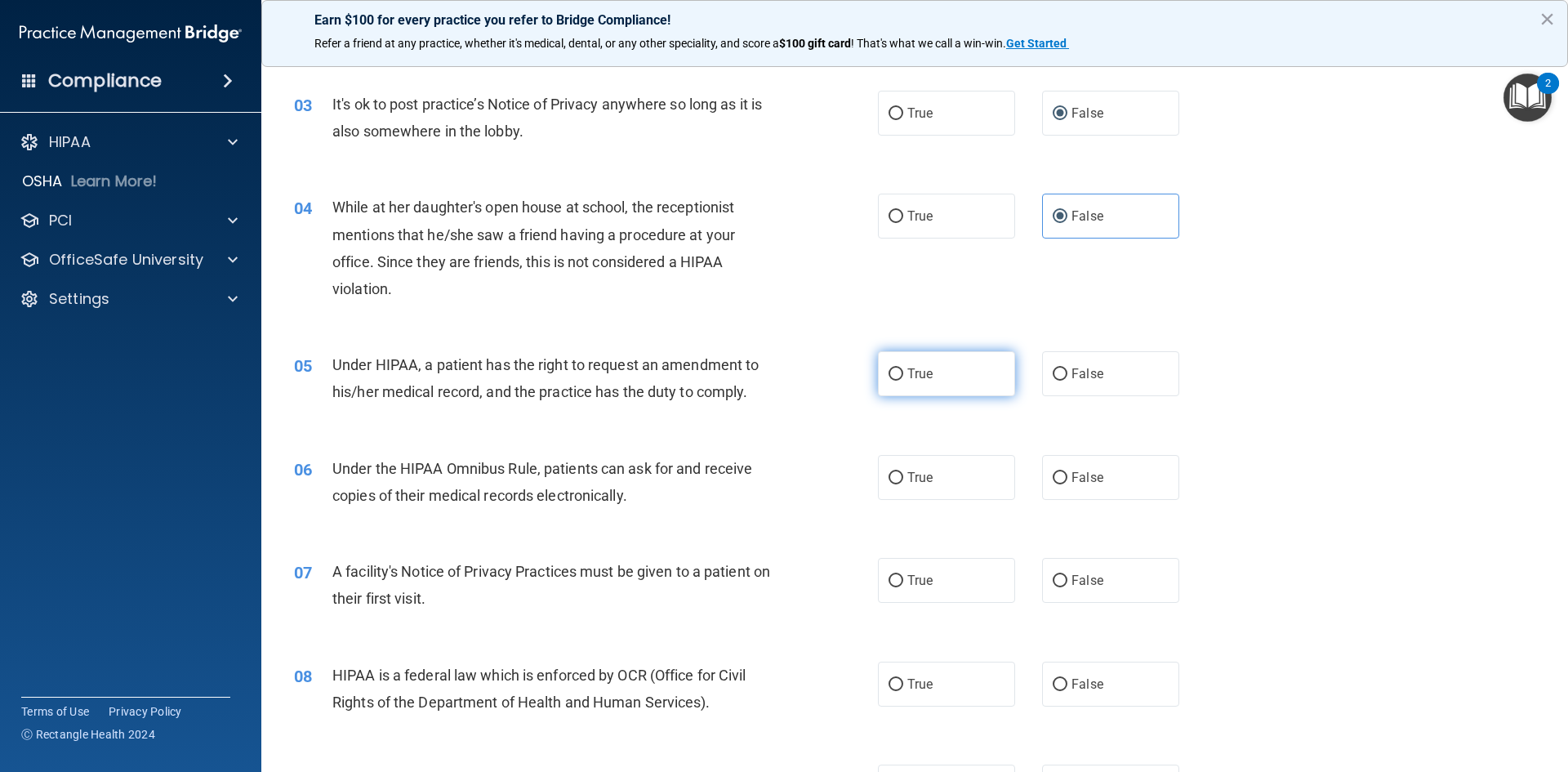
drag, startPoint x: 896, startPoint y: 376, endPoint x: 895, endPoint y: 387, distance: 11.0
click at [896, 375] on input "True" at bounding box center [896, 374] width 15 height 13
radio input "true"
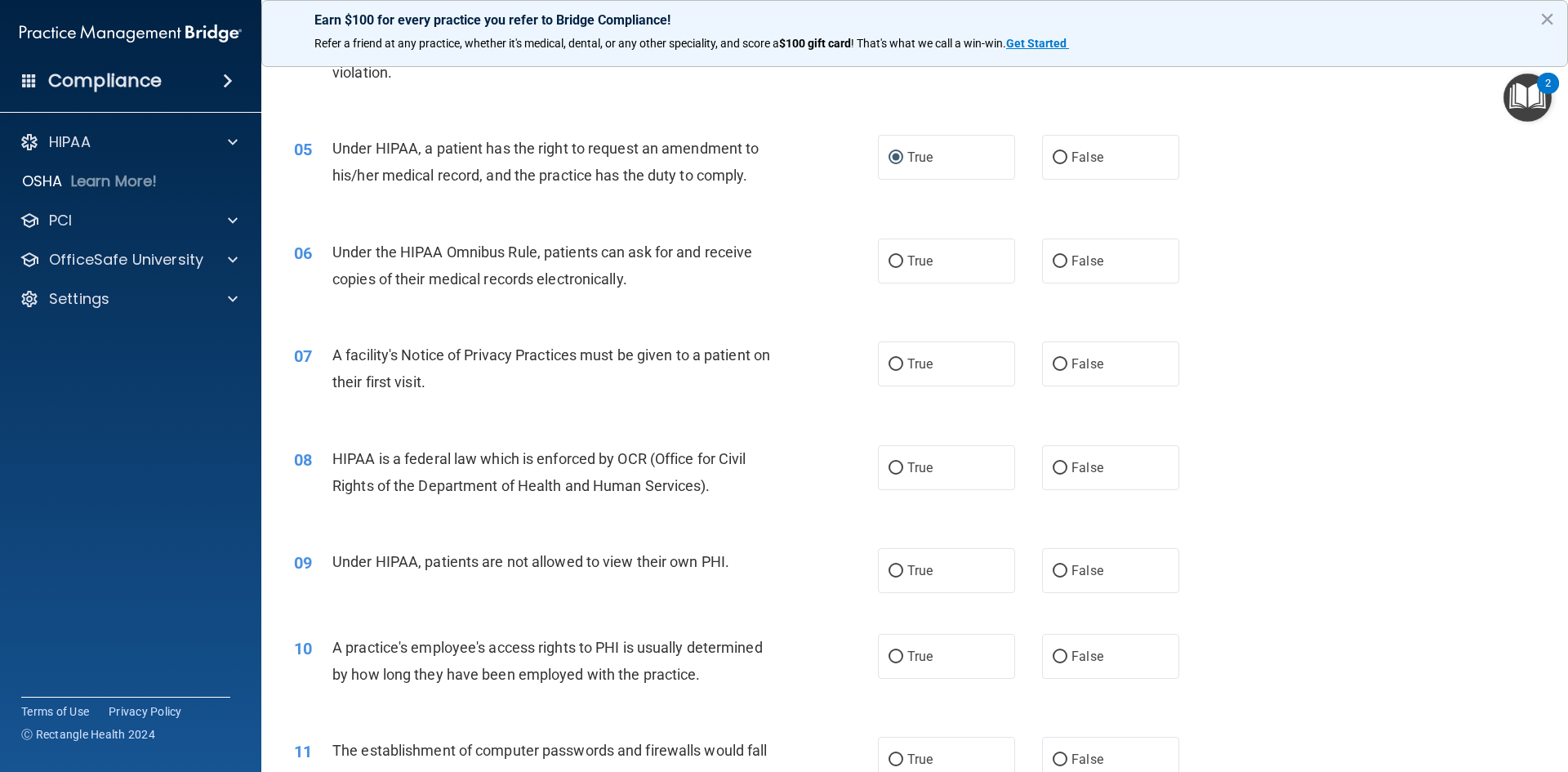
scroll to position [572, 0]
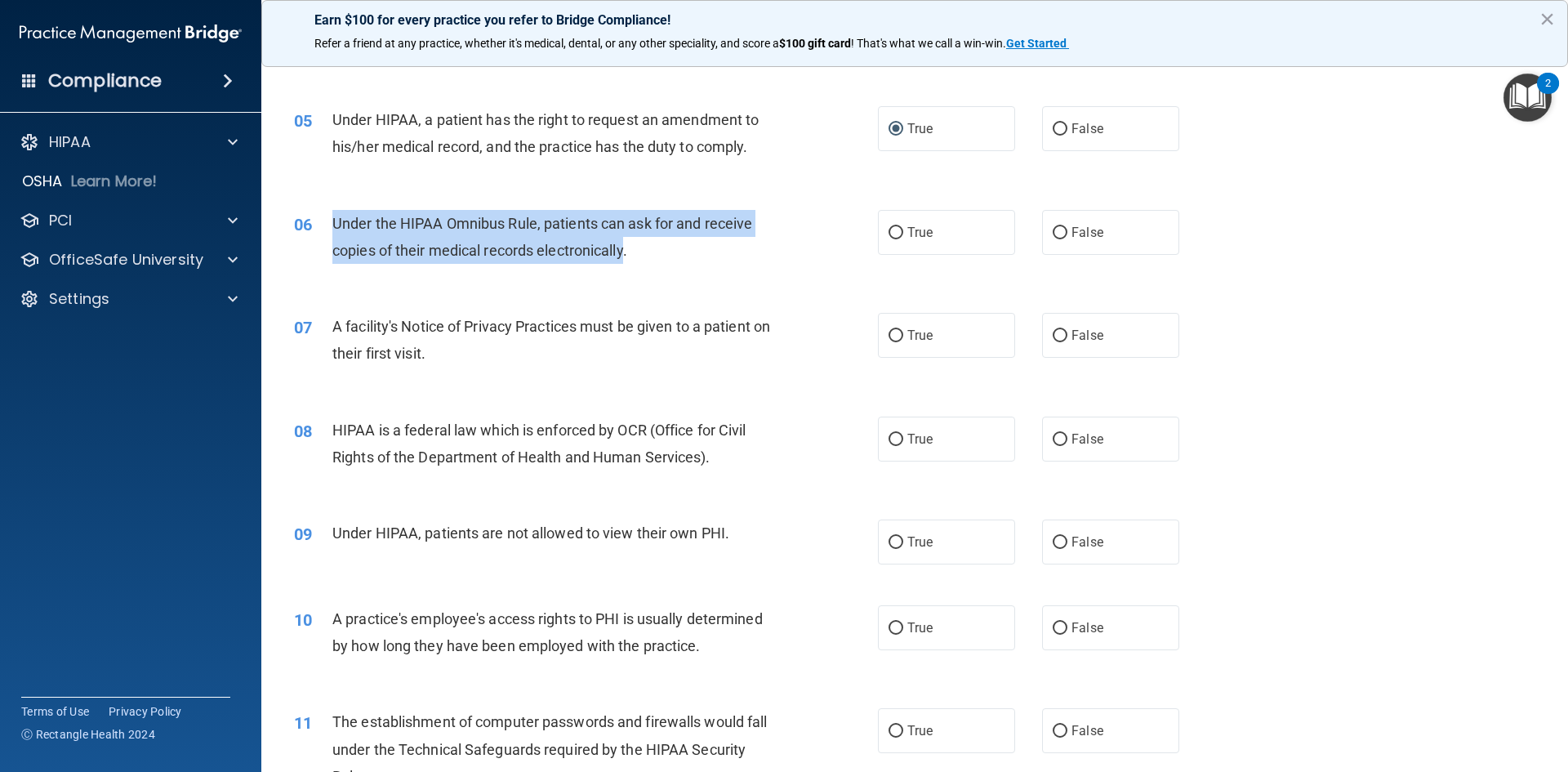
drag, startPoint x: 625, startPoint y: 249, endPoint x: 335, endPoint y: 236, distance: 290.3
click at [335, 236] on div "Under the HIPAA Omnibus Rule, patients can ask for and receive copies of their …" at bounding box center [561, 237] width 457 height 54
copy span "Under the HIPAA Omnibus Rule, patients can ask for and receive copies of their …"
click at [891, 236] on input "True" at bounding box center [896, 233] width 15 height 13
radio input "true"
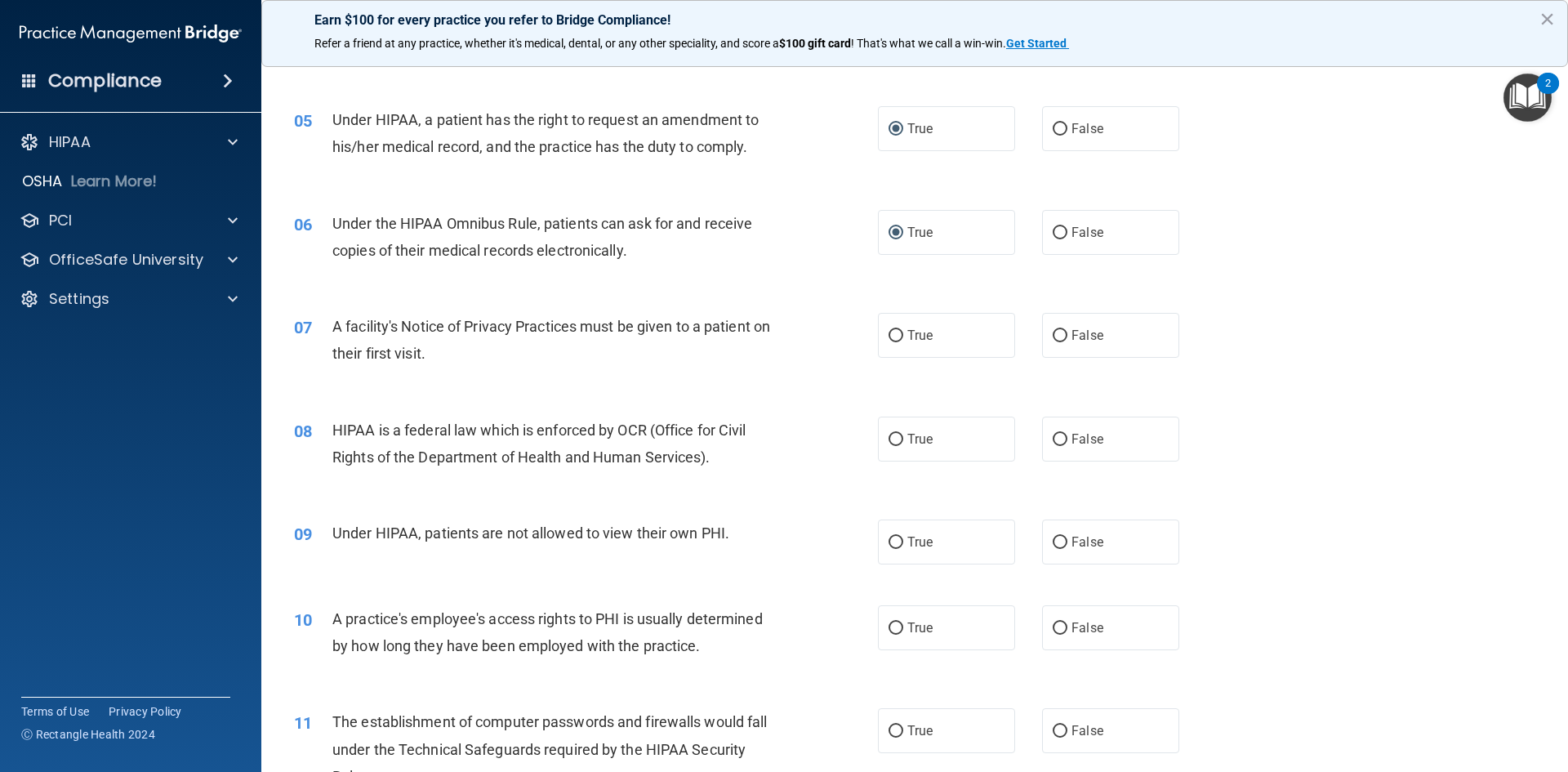
drag, startPoint x: 562, startPoint y: 232, endPoint x: 442, endPoint y: 353, distance: 170.4
click at [442, 353] on span "A facility's Notice of Privacy Practices must be given to a patient on their fi…" at bounding box center [551, 339] width 437 height 44
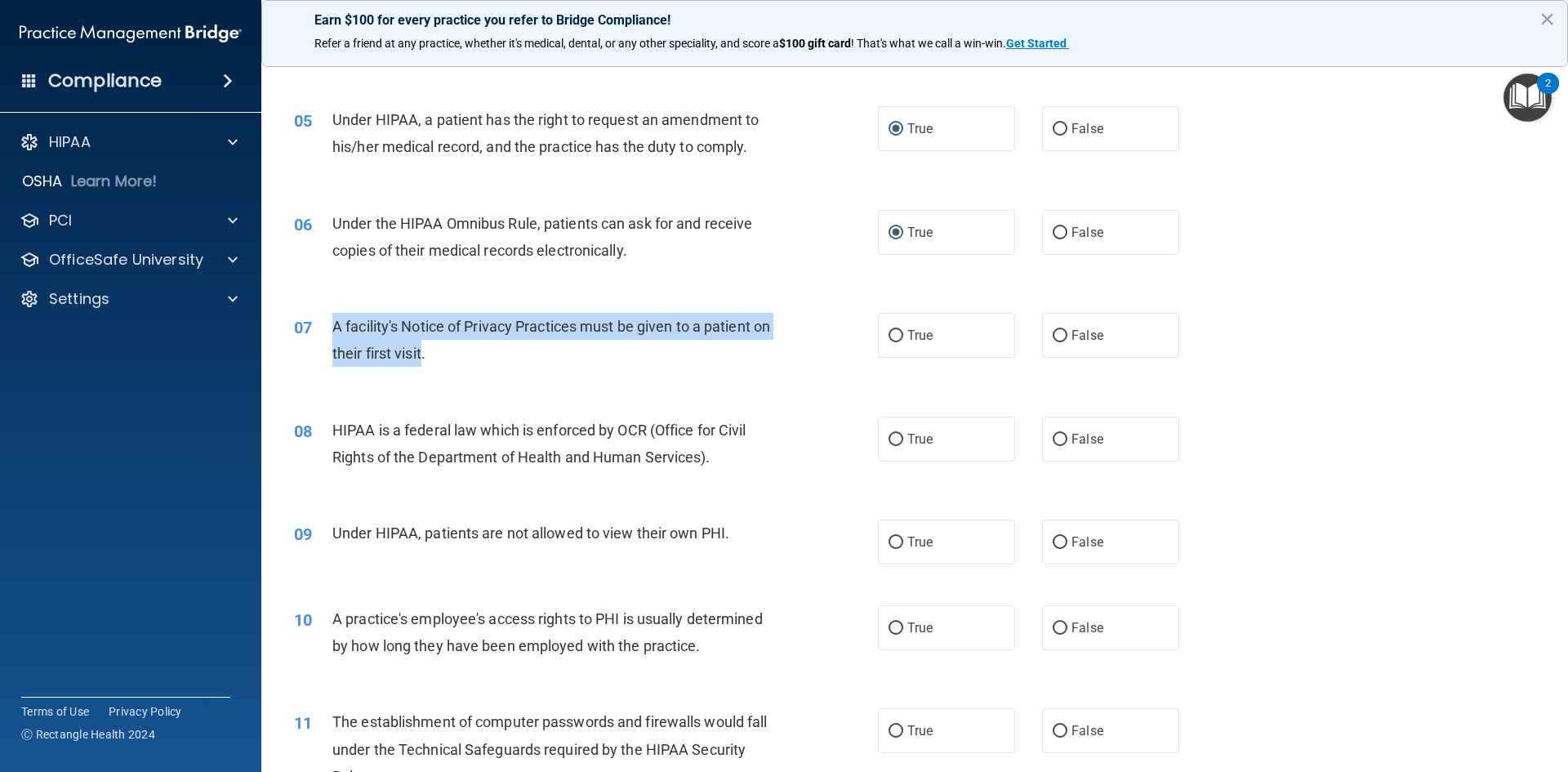
drag, startPoint x: 442, startPoint y: 352, endPoint x: 334, endPoint y: 328, distance: 110.6
click at [334, 327] on span "A facility's Notice of Privacy Practices must be given to a patient on their fi…" at bounding box center [551, 339] width 437 height 44
copy span "A facility's Notice of Privacy Practices must be given to a patient on their fi…"
click at [896, 337] on input "True" at bounding box center [896, 336] width 15 height 13
radio input "true"
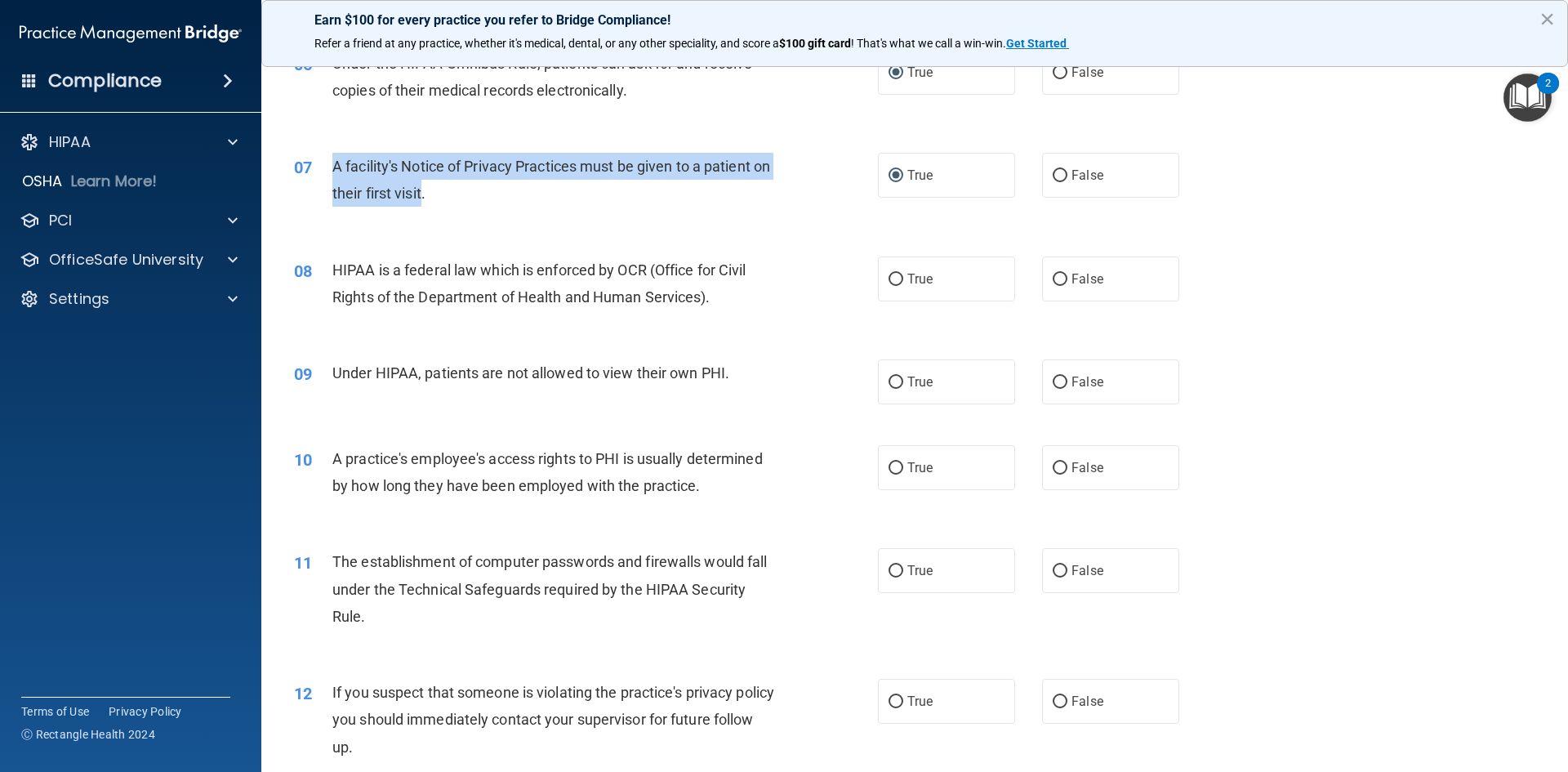
scroll to position [735, 0]
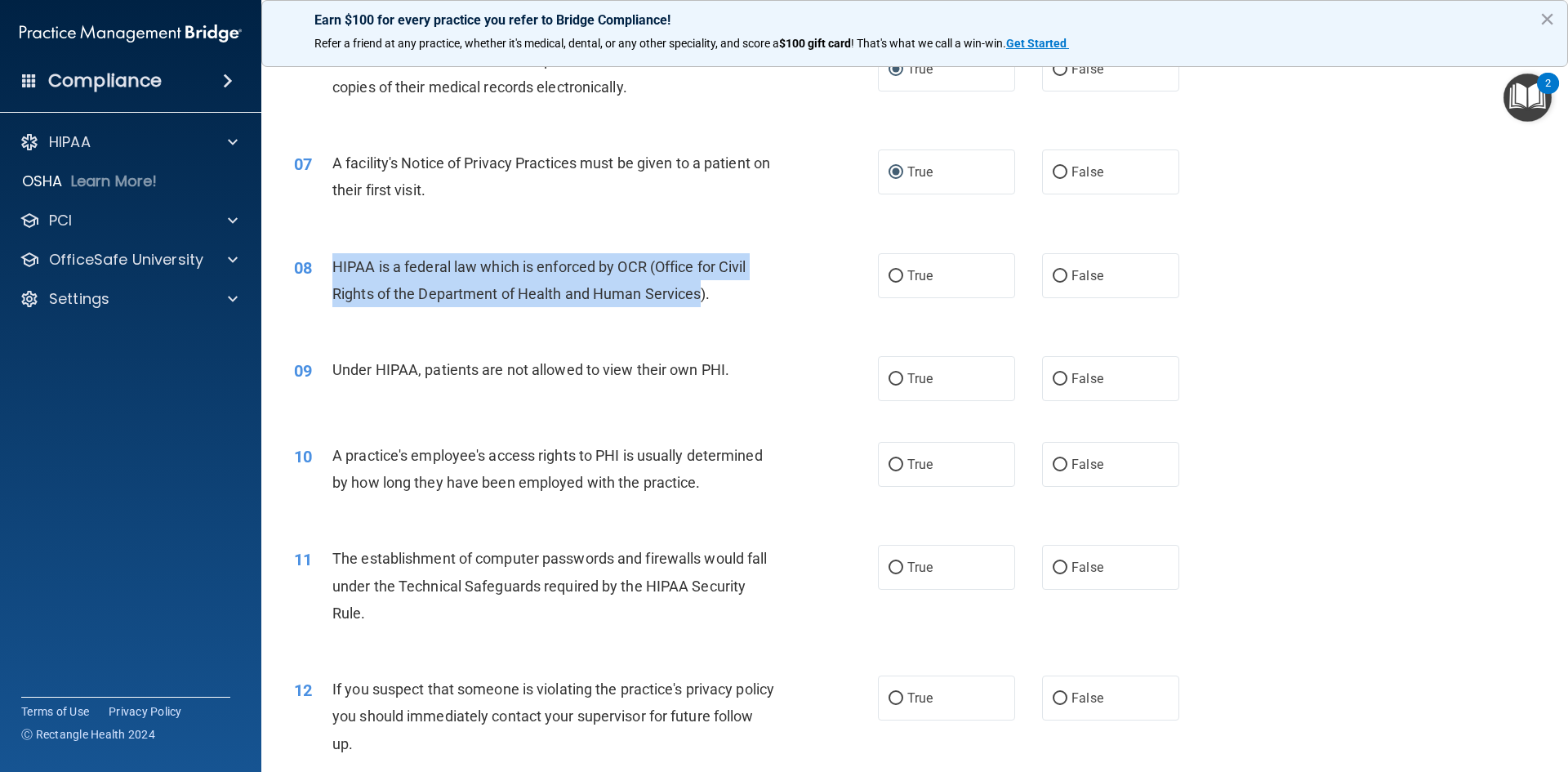
drag, startPoint x: 702, startPoint y: 288, endPoint x: 324, endPoint y: 272, distance: 378.3
click at [324, 272] on div "08 HIPAA is a federal law which is enforced by OCR (Office for Civil Rights of …" at bounding box center [586, 284] width 633 height 62
copy div "HIPAA is a federal law which is enforced by OCR (Office for Civil Rights of the…"
click at [896, 275] on input "True" at bounding box center [896, 276] width 15 height 13
radio input "true"
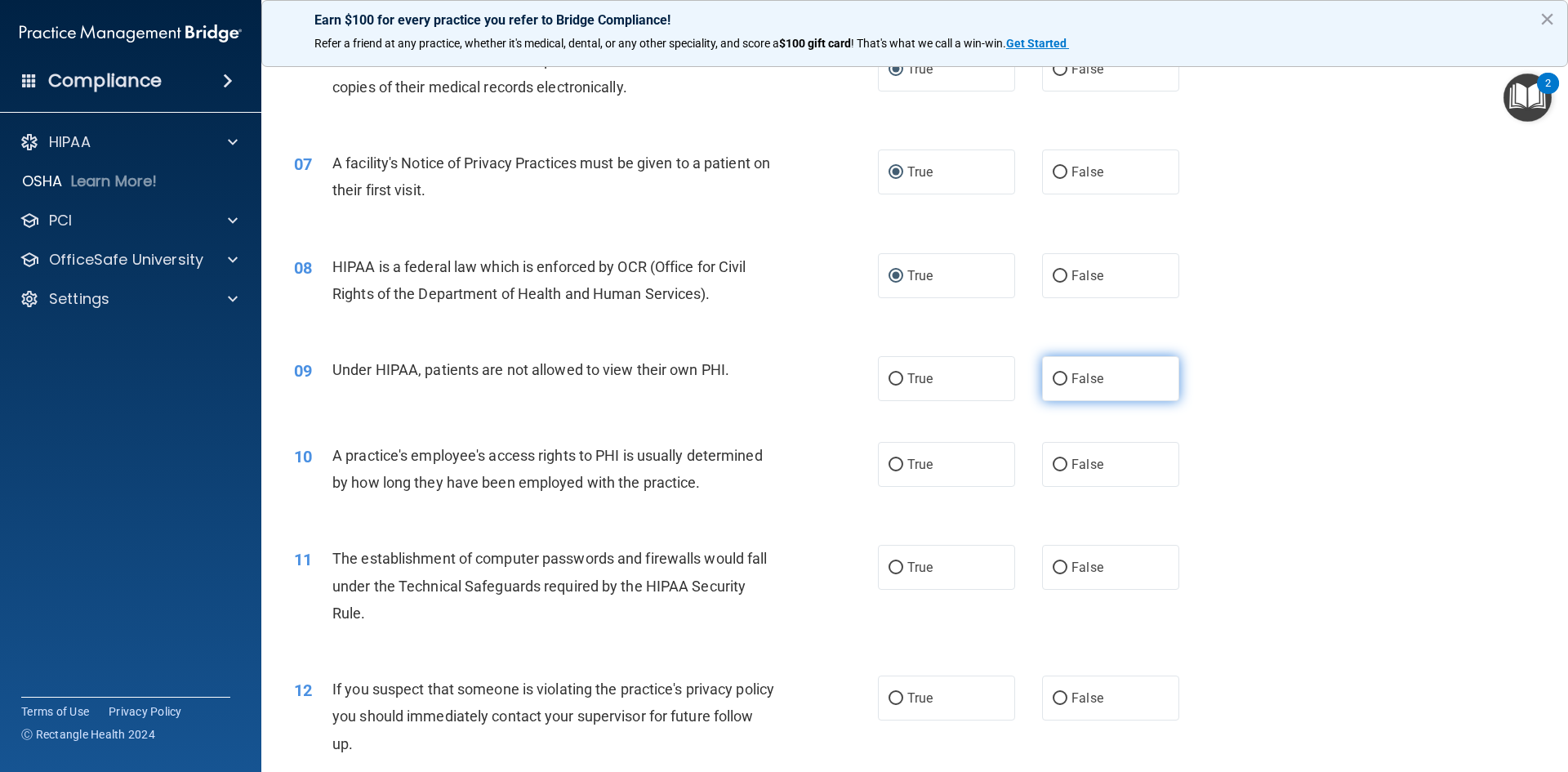
click at [1043, 375] on label "False" at bounding box center [1111, 378] width 137 height 45
click at [1053, 375] on input "False" at bounding box center [1061, 379] width 15 height 13
radio input "true"
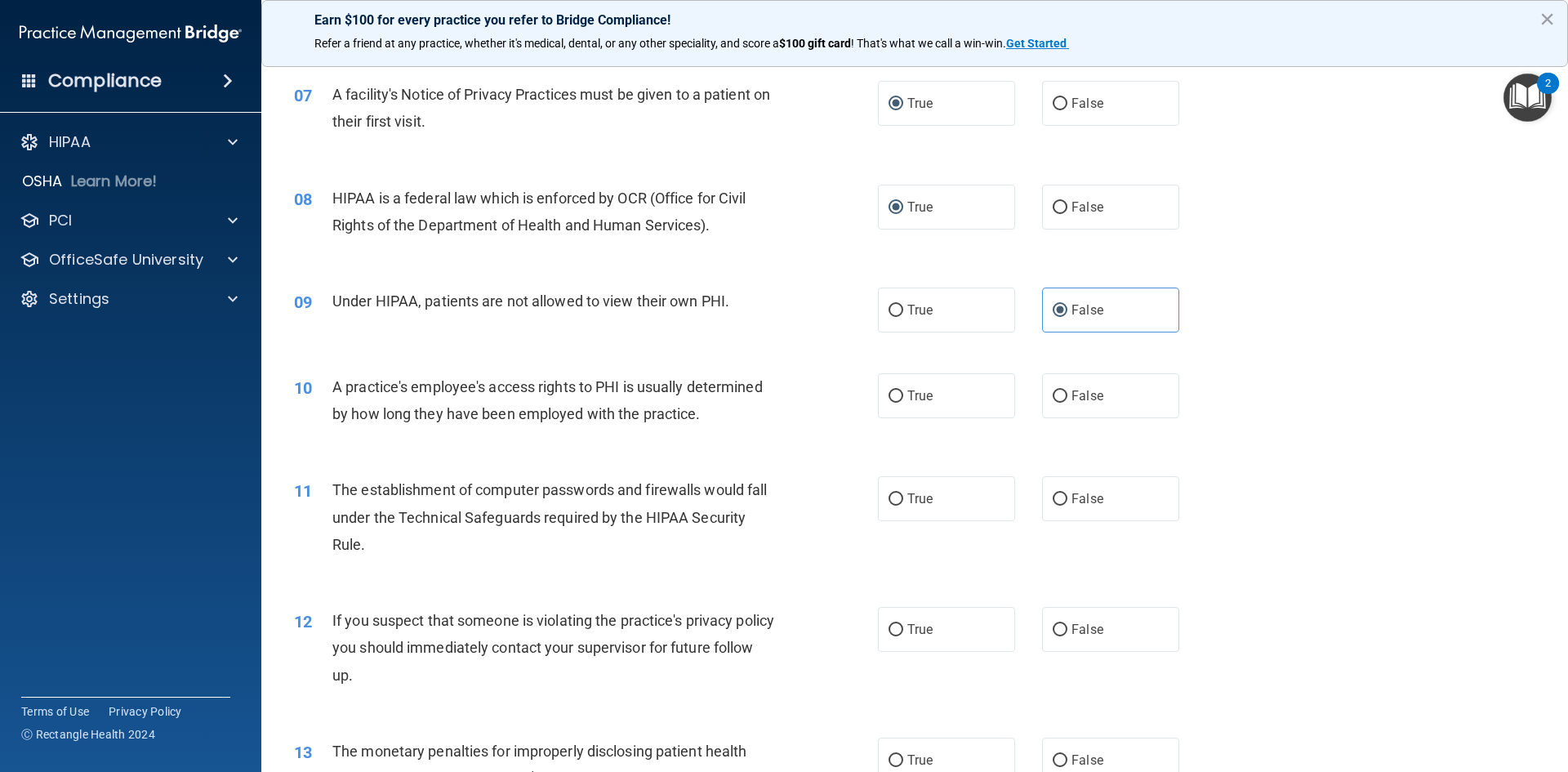
scroll to position [899, 0]
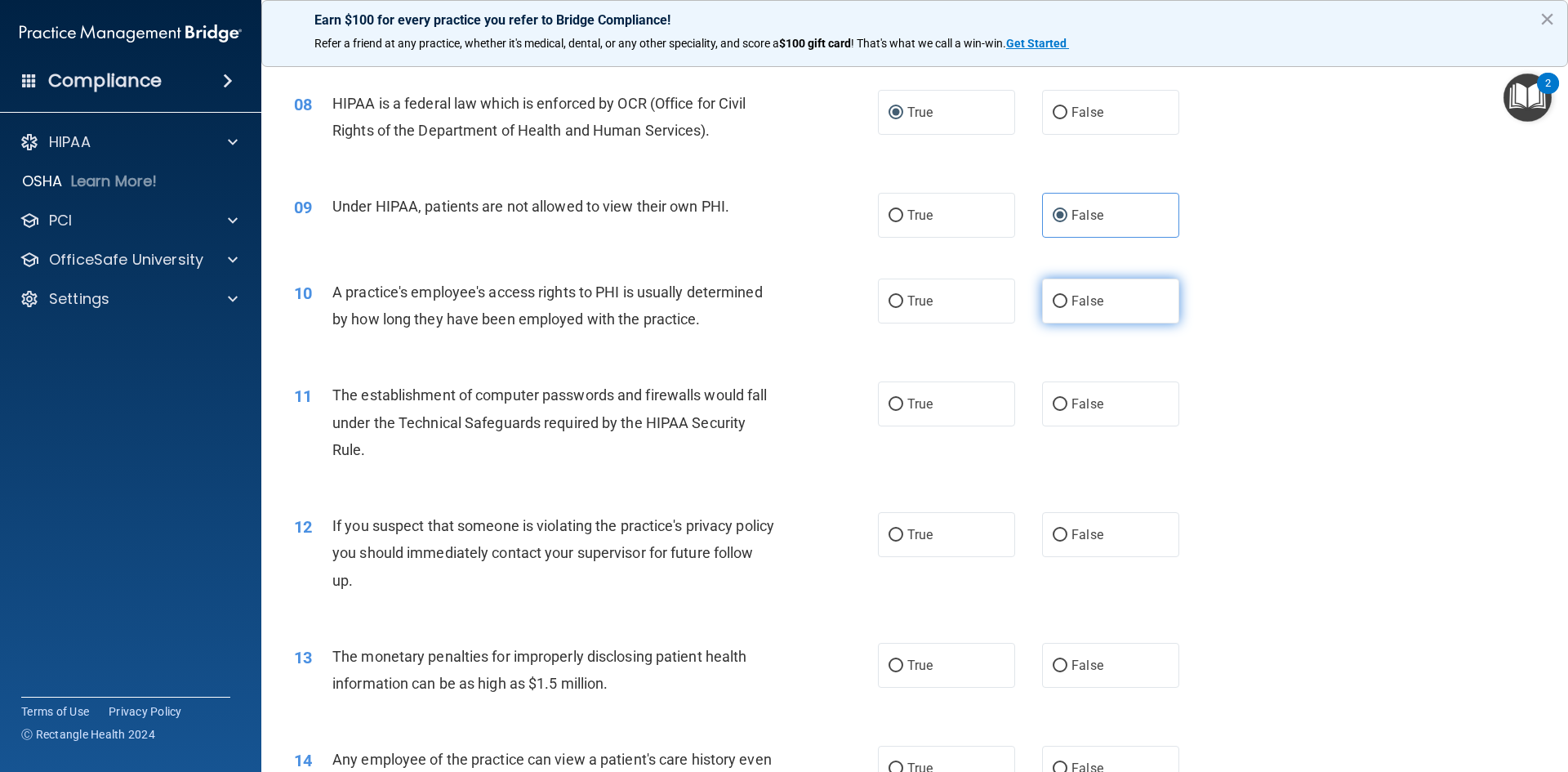
click at [1062, 303] on label "False" at bounding box center [1111, 301] width 137 height 45
click at [1062, 303] on input "False" at bounding box center [1061, 302] width 15 height 13
radio input "true"
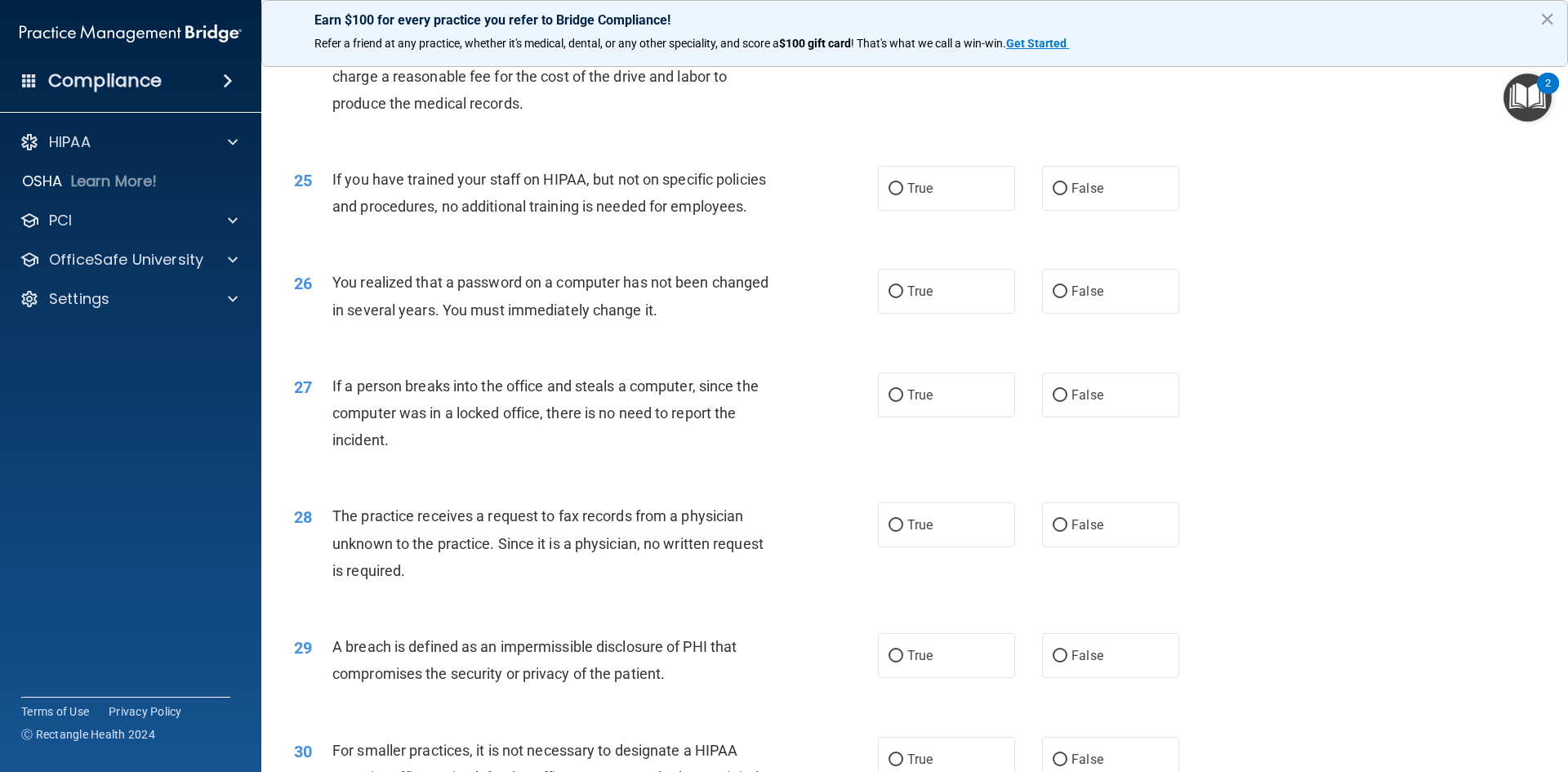
scroll to position [3096, 0]
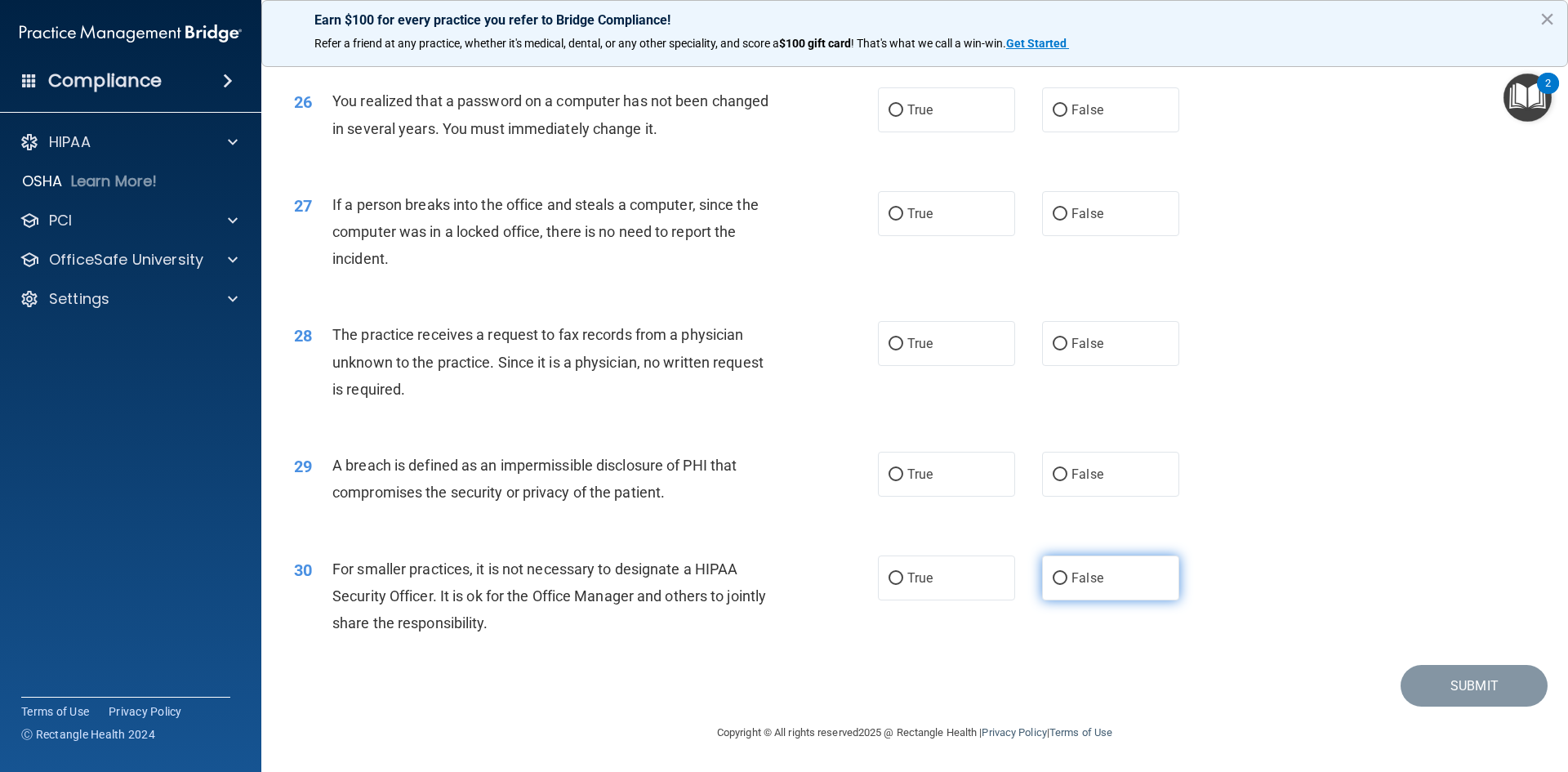
click at [1054, 574] on input "False" at bounding box center [1061, 579] width 15 height 13
radio input "true"
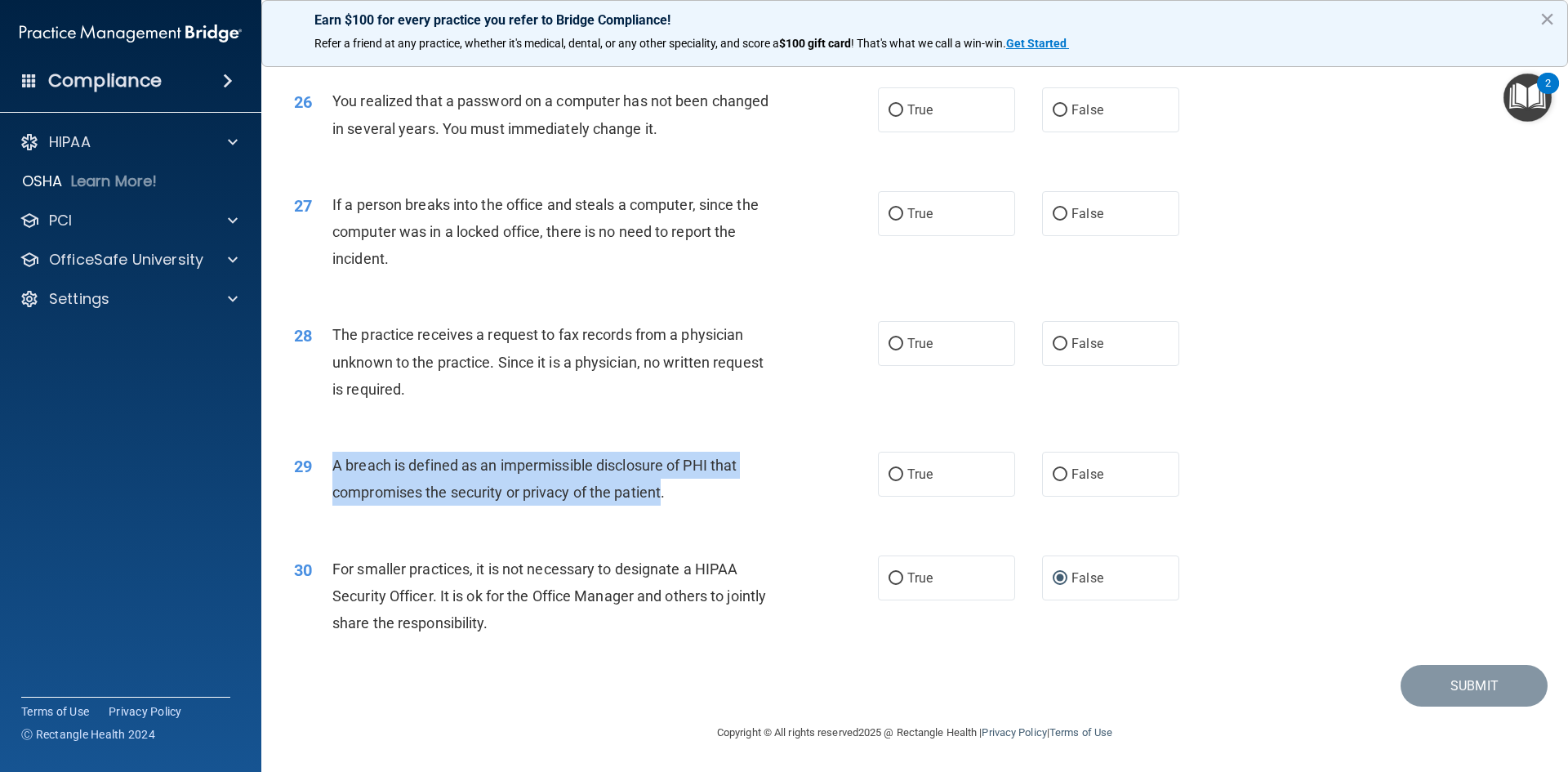
drag, startPoint x: 665, startPoint y: 494, endPoint x: 331, endPoint y: 464, distance: 335.3
click at [331, 464] on div "29 A breach is defined as an impermissible disclosure of PHI that compromises t…" at bounding box center [586, 483] width 633 height 62
copy div "A breach is defined as an impermissible disclosure of PHI that compromises the …"
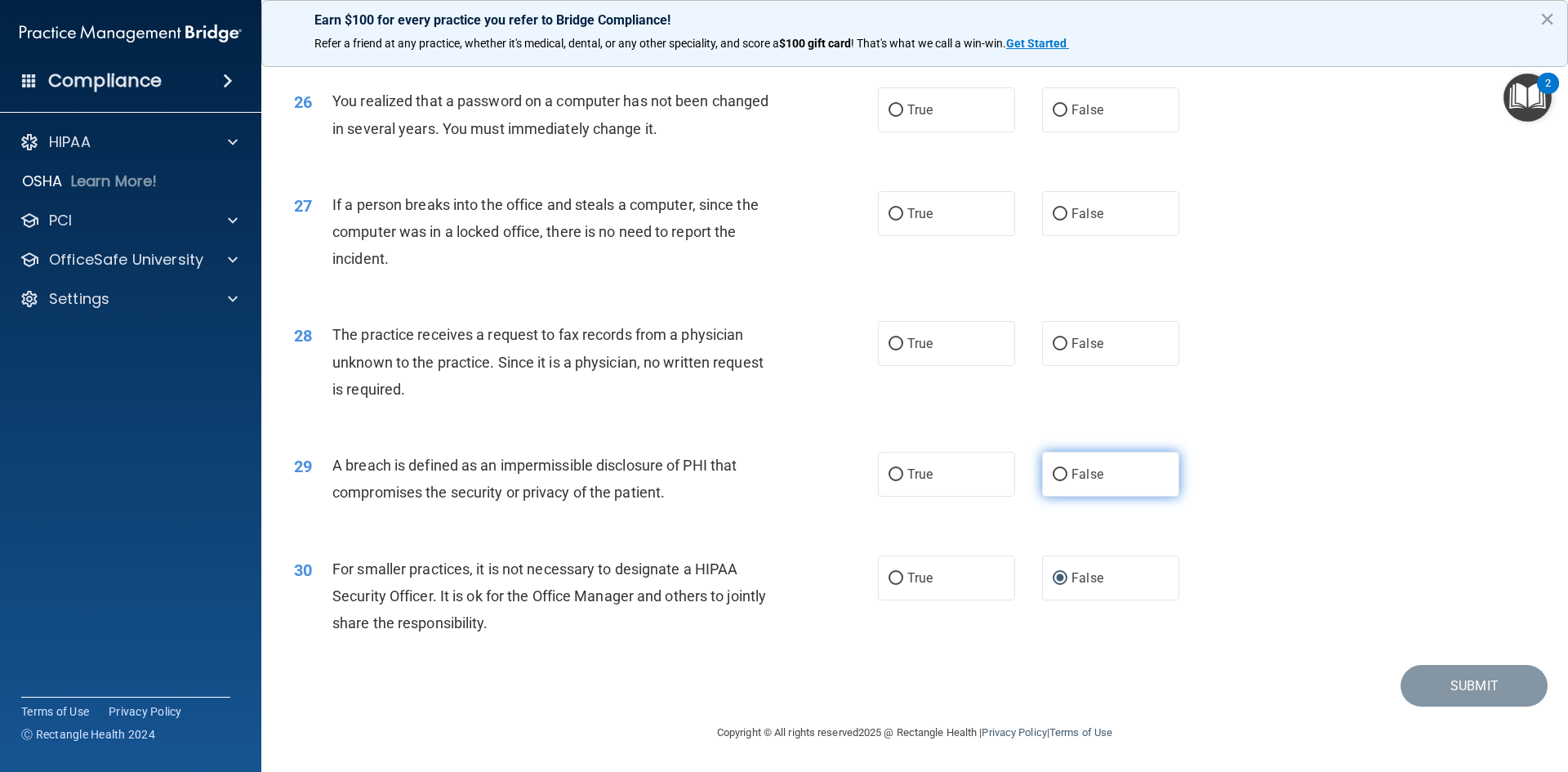
click at [1063, 474] on label "False" at bounding box center [1111, 474] width 137 height 45
click at [1063, 474] on input "False" at bounding box center [1061, 475] width 15 height 13
radio input "true"
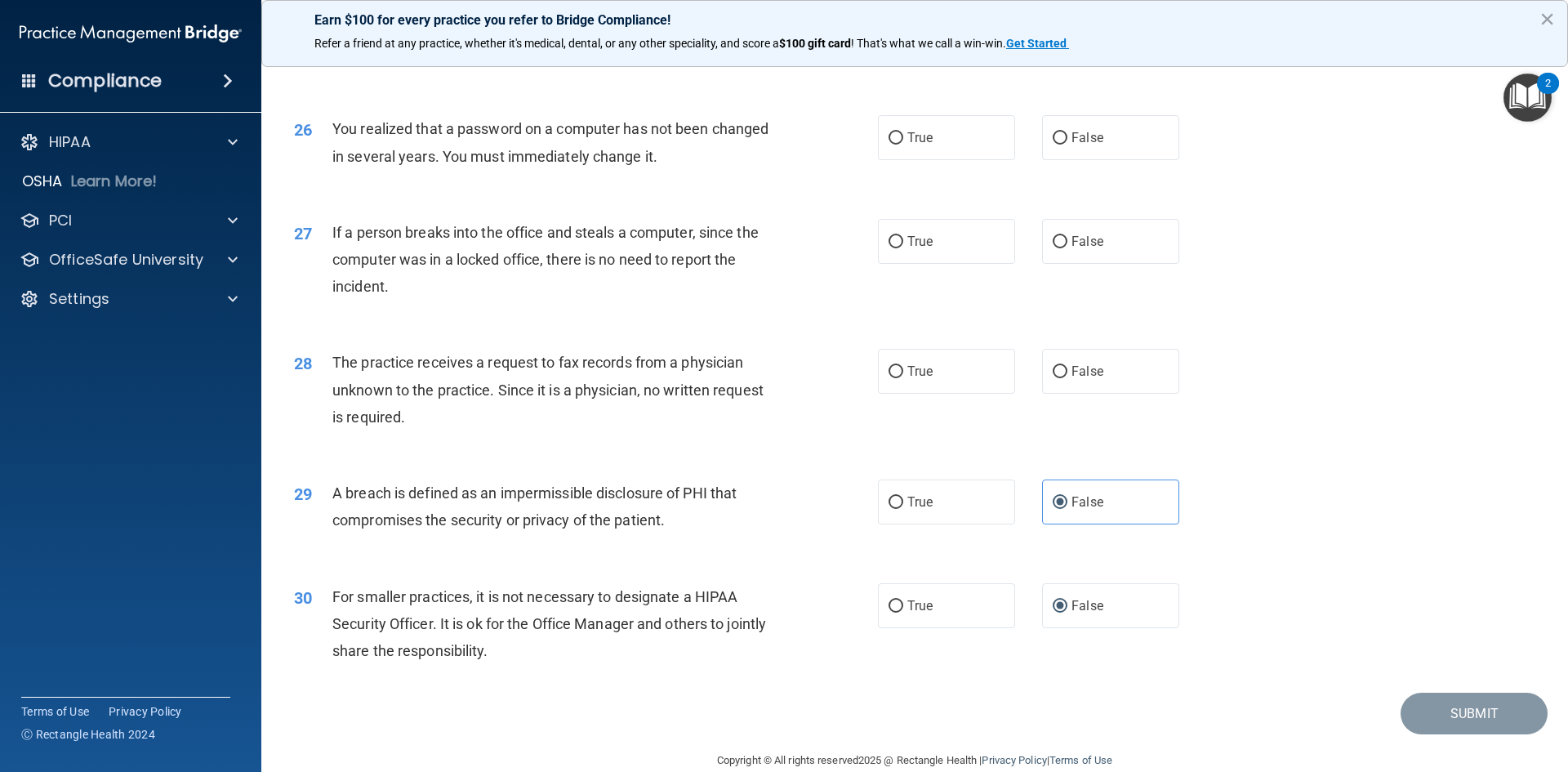
scroll to position [2932, 0]
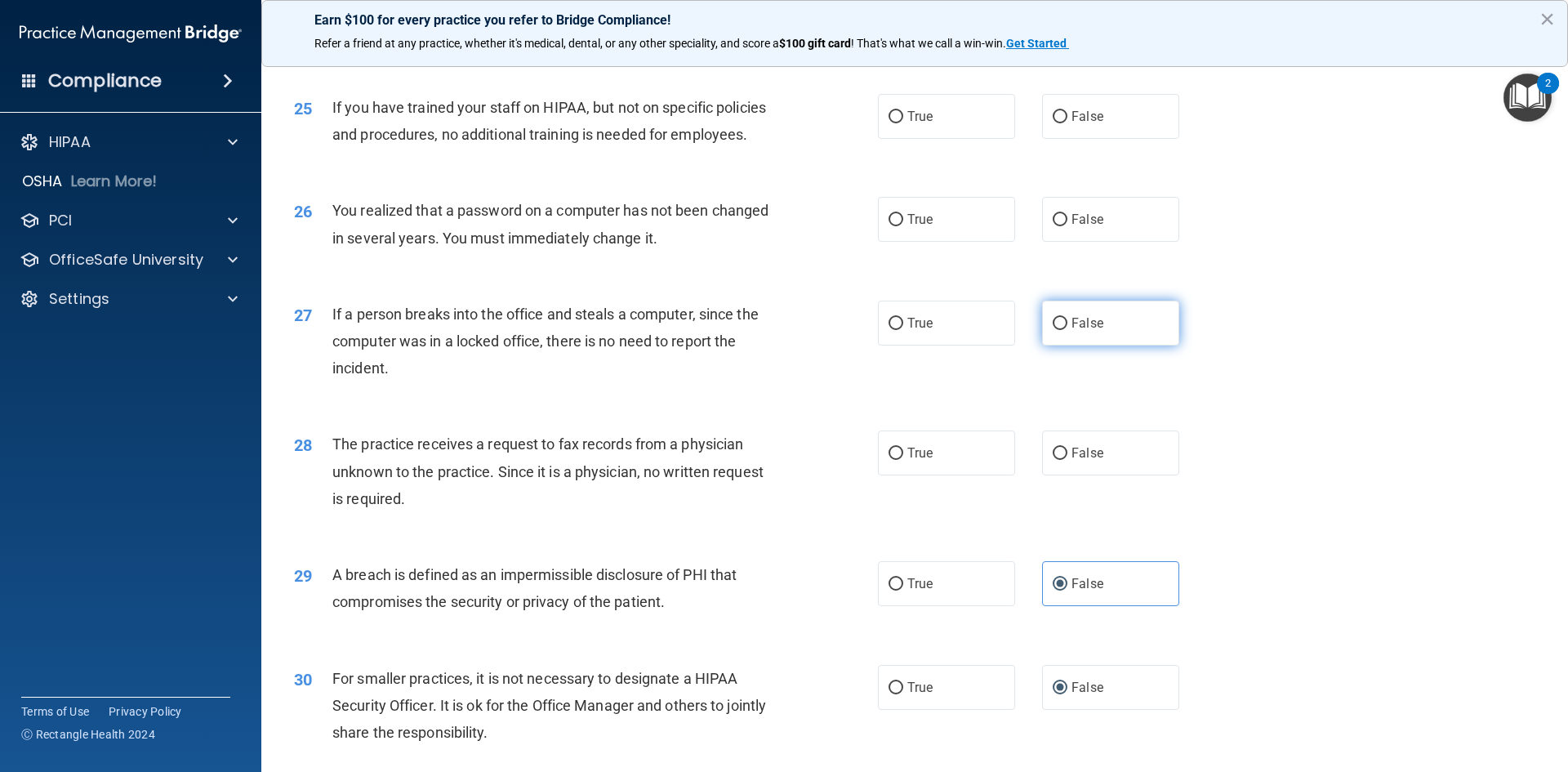
click at [1053, 330] on input "False" at bounding box center [1061, 323] width 15 height 13
radio input "true"
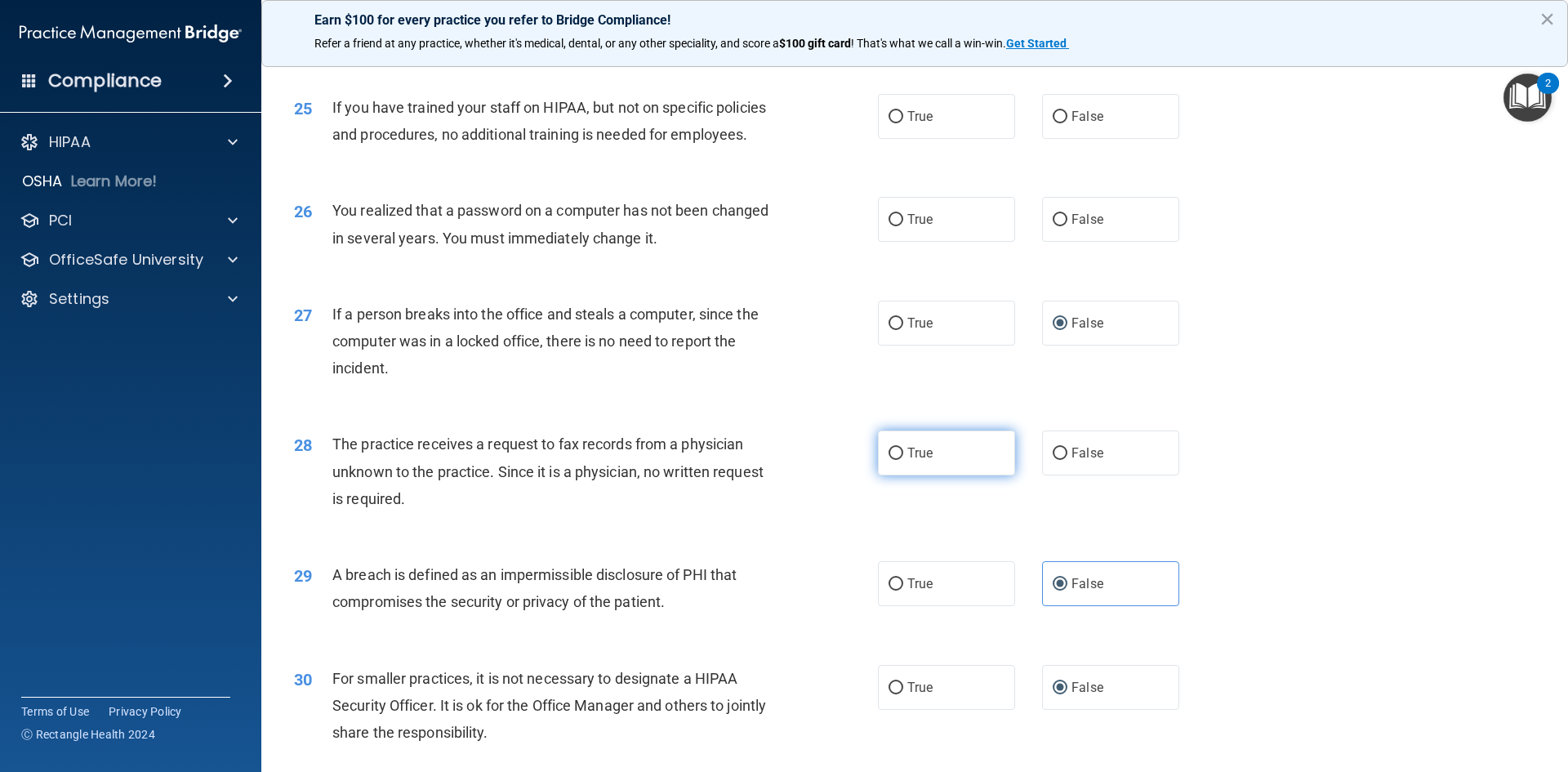
drag, startPoint x: 891, startPoint y: 504, endPoint x: 911, endPoint y: 504, distance: 20.0
click at [891, 460] on input "True" at bounding box center [896, 454] width 15 height 13
radio input "true"
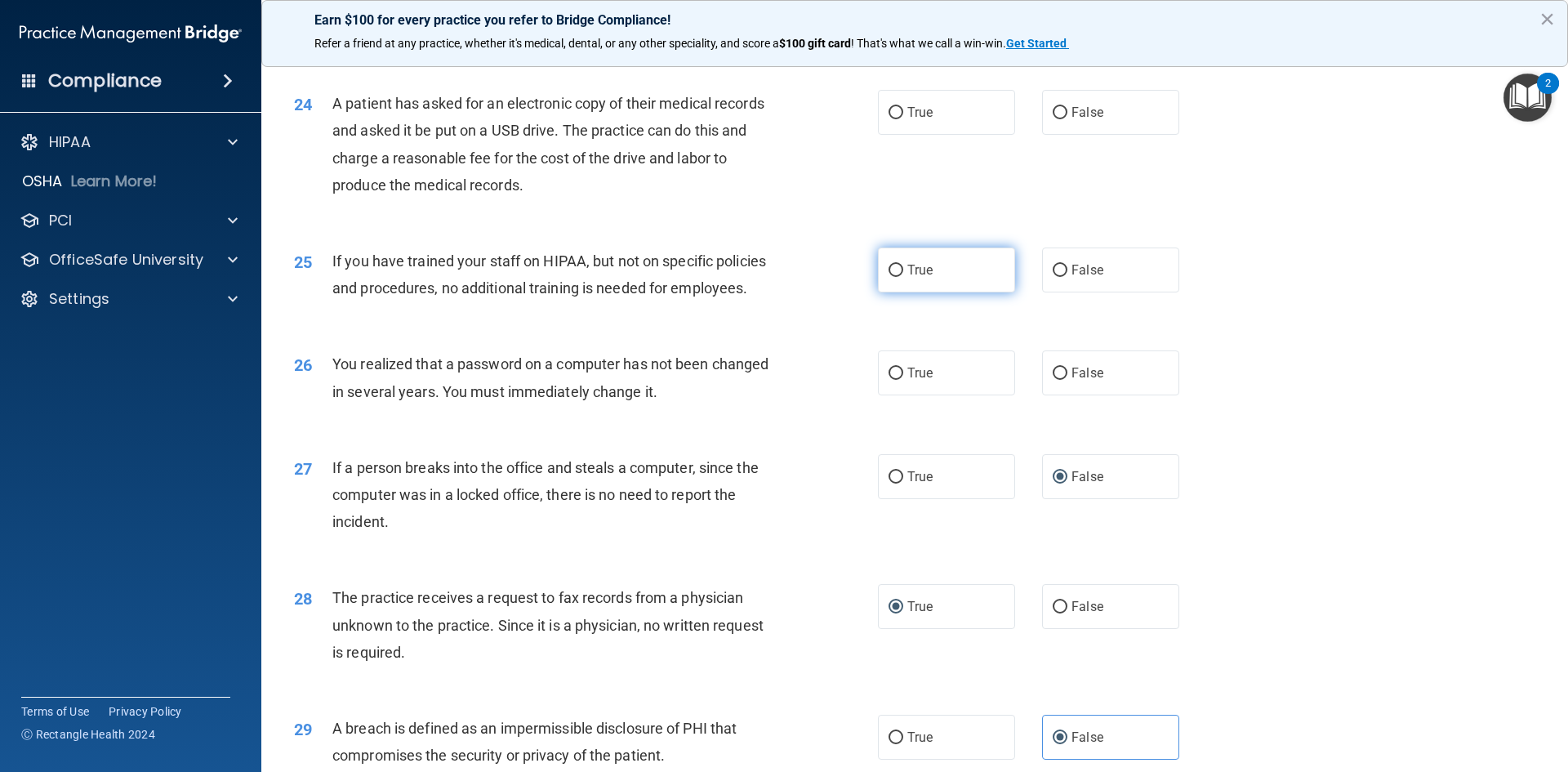
scroll to position [2769, 0]
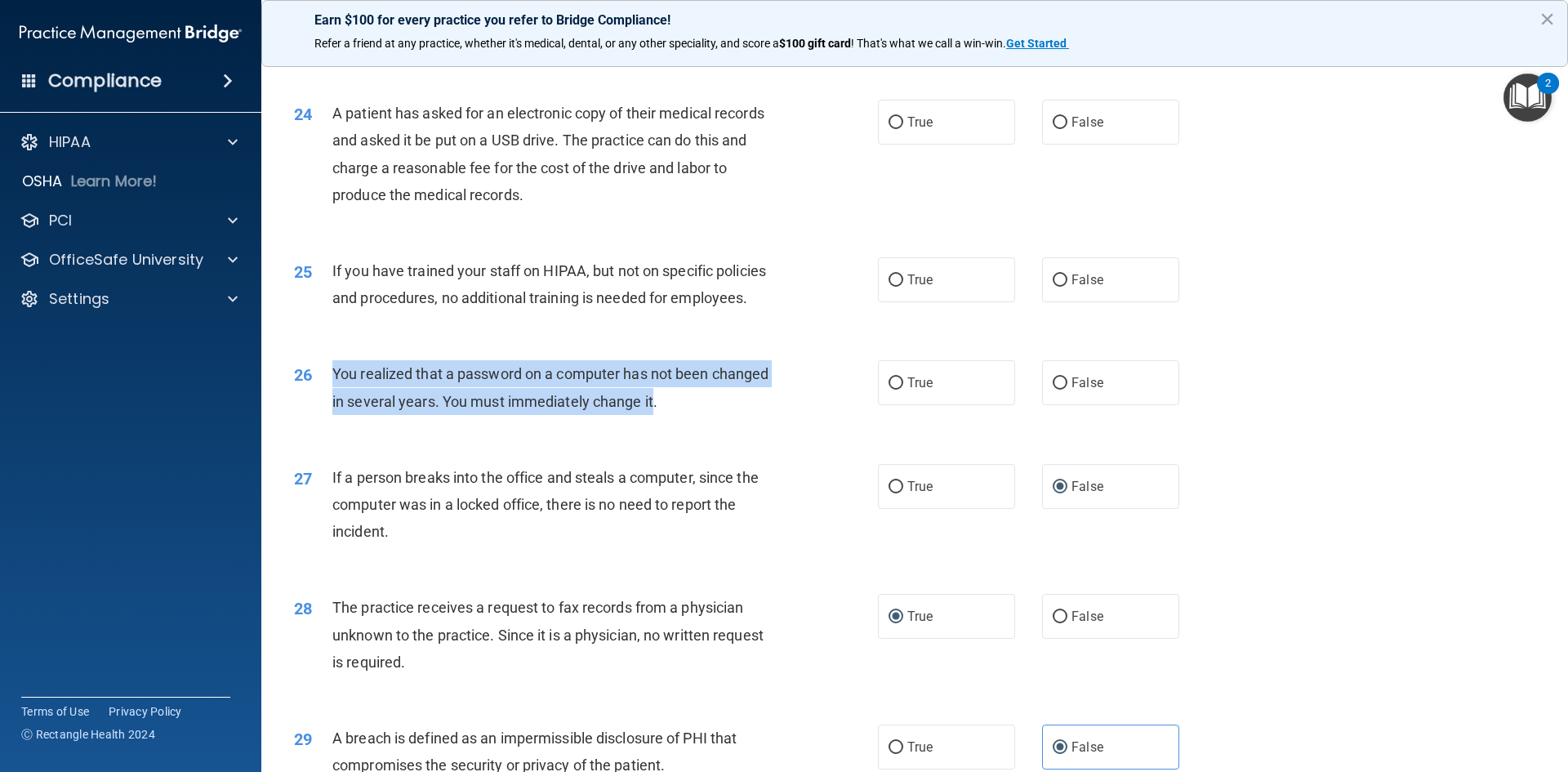
drag, startPoint x: 654, startPoint y: 455, endPoint x: 327, endPoint y: 427, distance: 328.2
click at [327, 423] on div "26 You realized that a password on a computer has not been changed in several y…" at bounding box center [586, 391] width 633 height 62
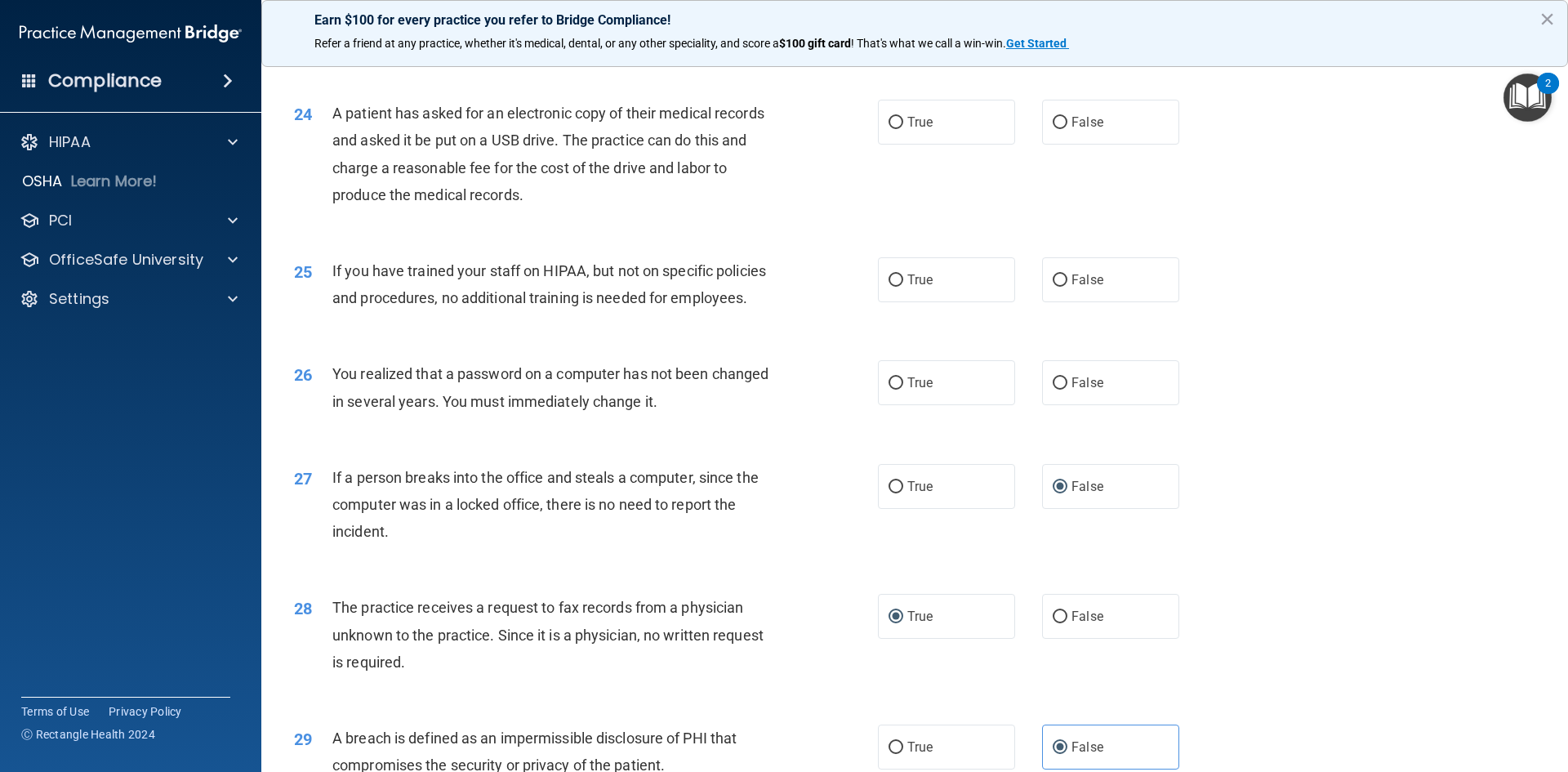
click at [598, 319] on div "25 If you have trained your staff on HIPAA, but not on specific policies and pr…" at bounding box center [586, 288] width 633 height 62
click at [1060, 303] on label "False" at bounding box center [1111, 280] width 137 height 45
click at [1060, 287] on input "False" at bounding box center [1061, 280] width 15 height 13
radio input "true"
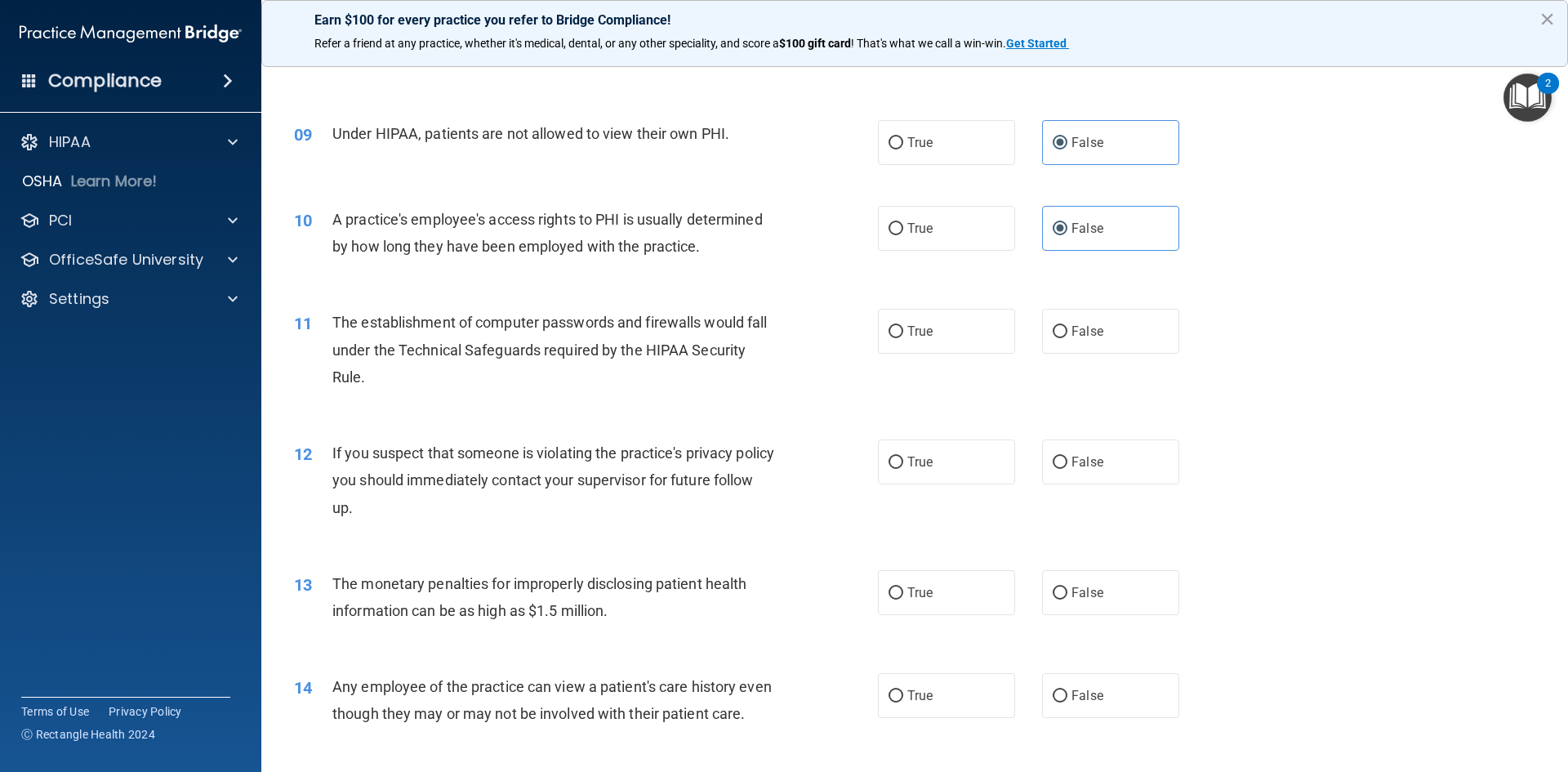
scroll to position [971, 0]
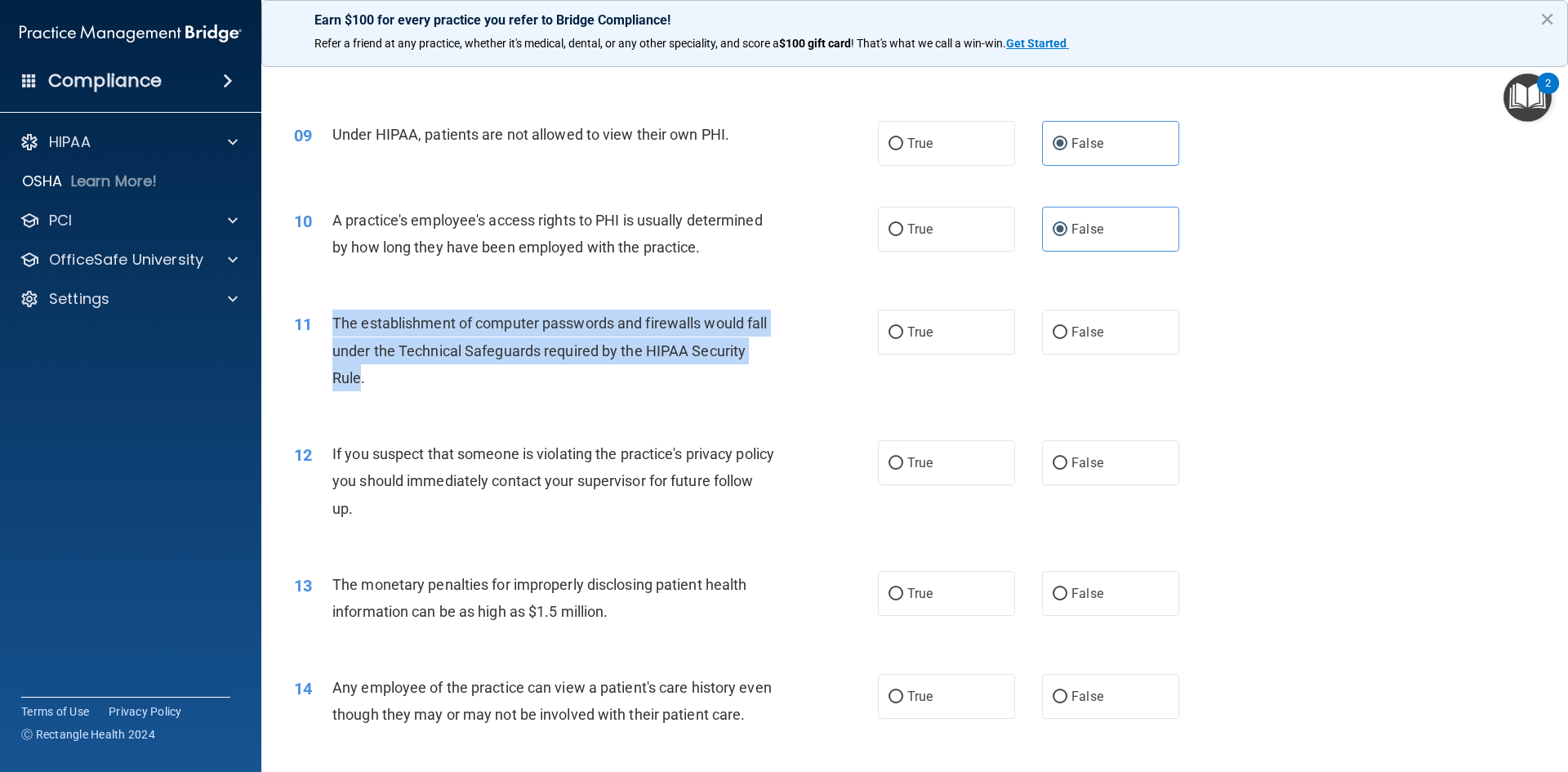
drag, startPoint x: 359, startPoint y: 374, endPoint x: 357, endPoint y: 328, distance: 46.0
click at [337, 319] on span "The establishment of computer passwords and firewalls would fall under the Tech…" at bounding box center [549, 349] width 434 height 71
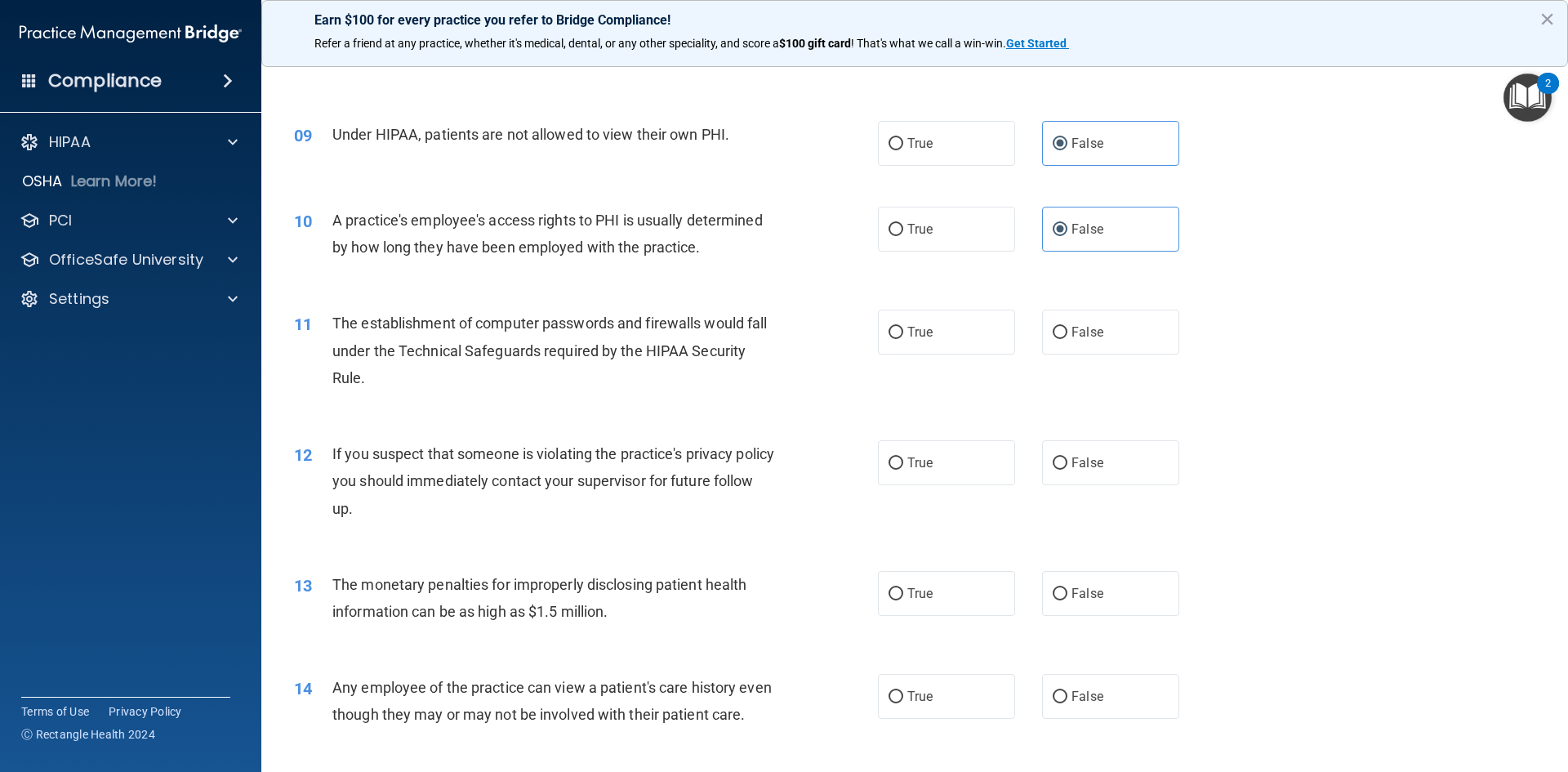
drag, startPoint x: 363, startPoint y: 330, endPoint x: 334, endPoint y: 318, distance: 31.4
click at [334, 318] on span "The establishment of computer passwords and firewalls would fall under the Tech…" at bounding box center [549, 349] width 434 height 71
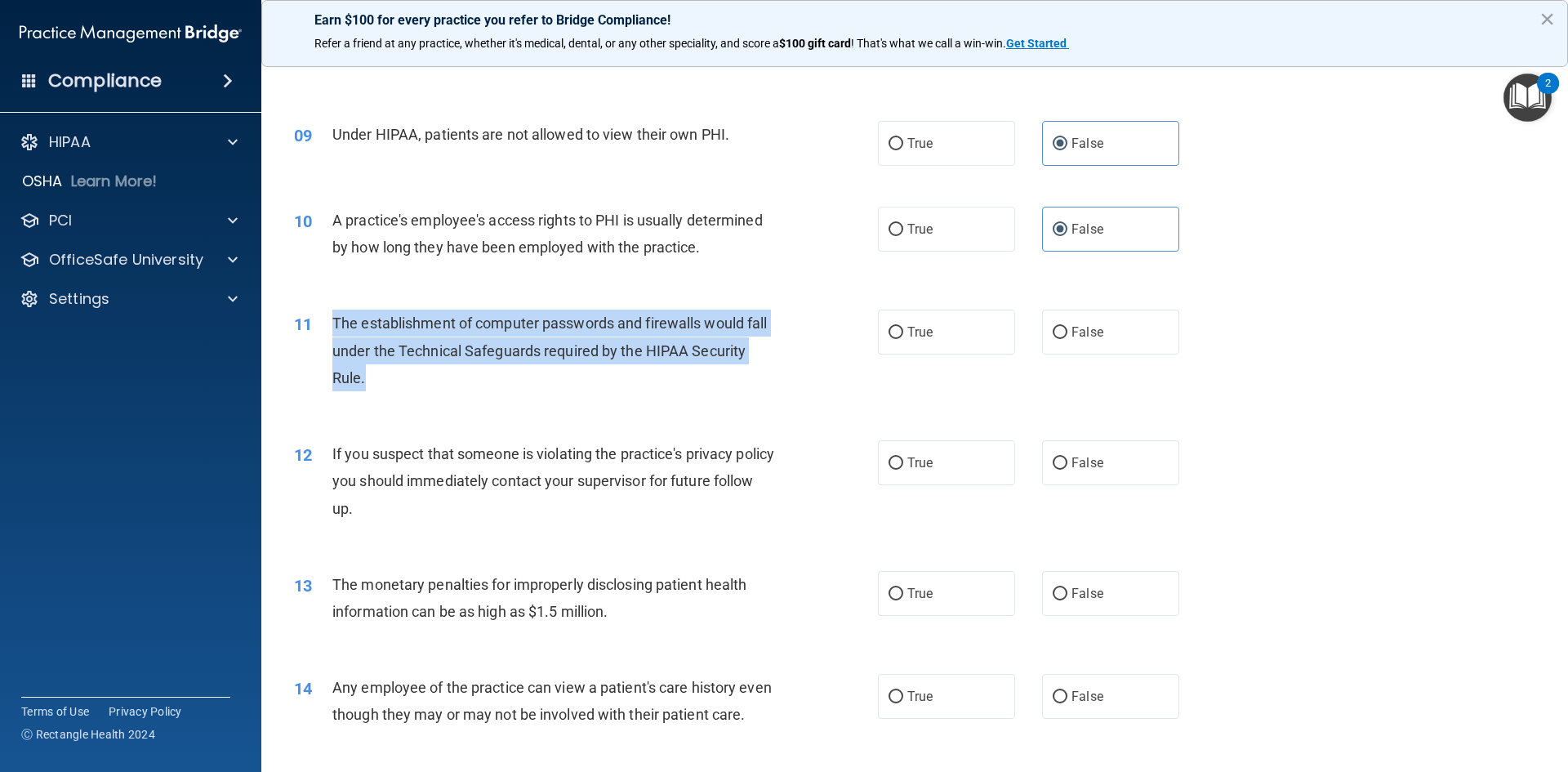
drag, startPoint x: 334, startPoint y: 318, endPoint x: 383, endPoint y: 378, distance: 77.5
click at [383, 378] on div "The establishment of computer passwords and firewalls would fall under the Tech…" at bounding box center [561, 351] width 457 height 82
copy span "The establishment of computer passwords and firewalls would fall under the Tech…"
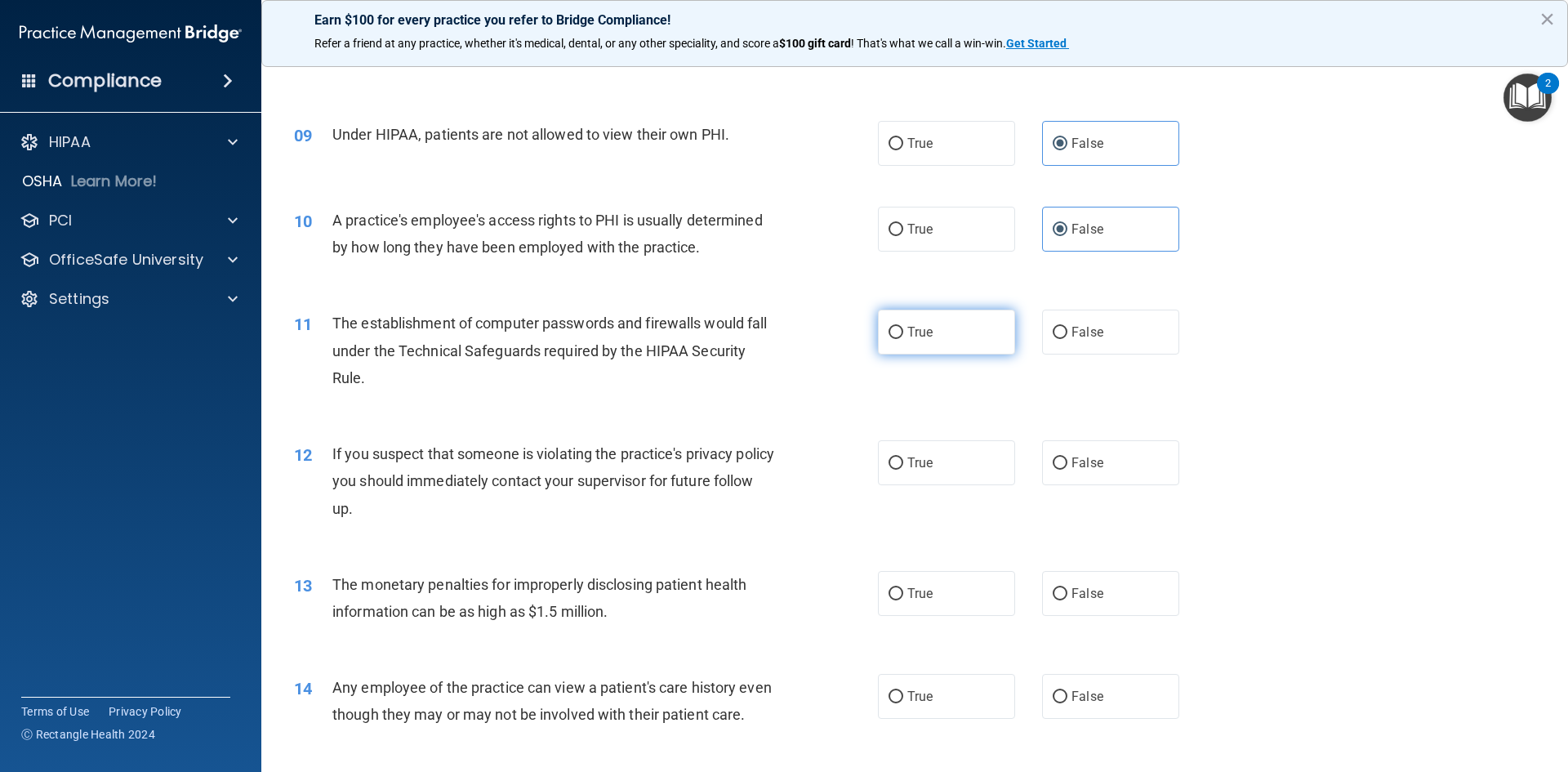
click at [901, 341] on label "True" at bounding box center [946, 333] width 137 height 45
click at [901, 339] on input "True" at bounding box center [896, 333] width 15 height 13
radio input "true"
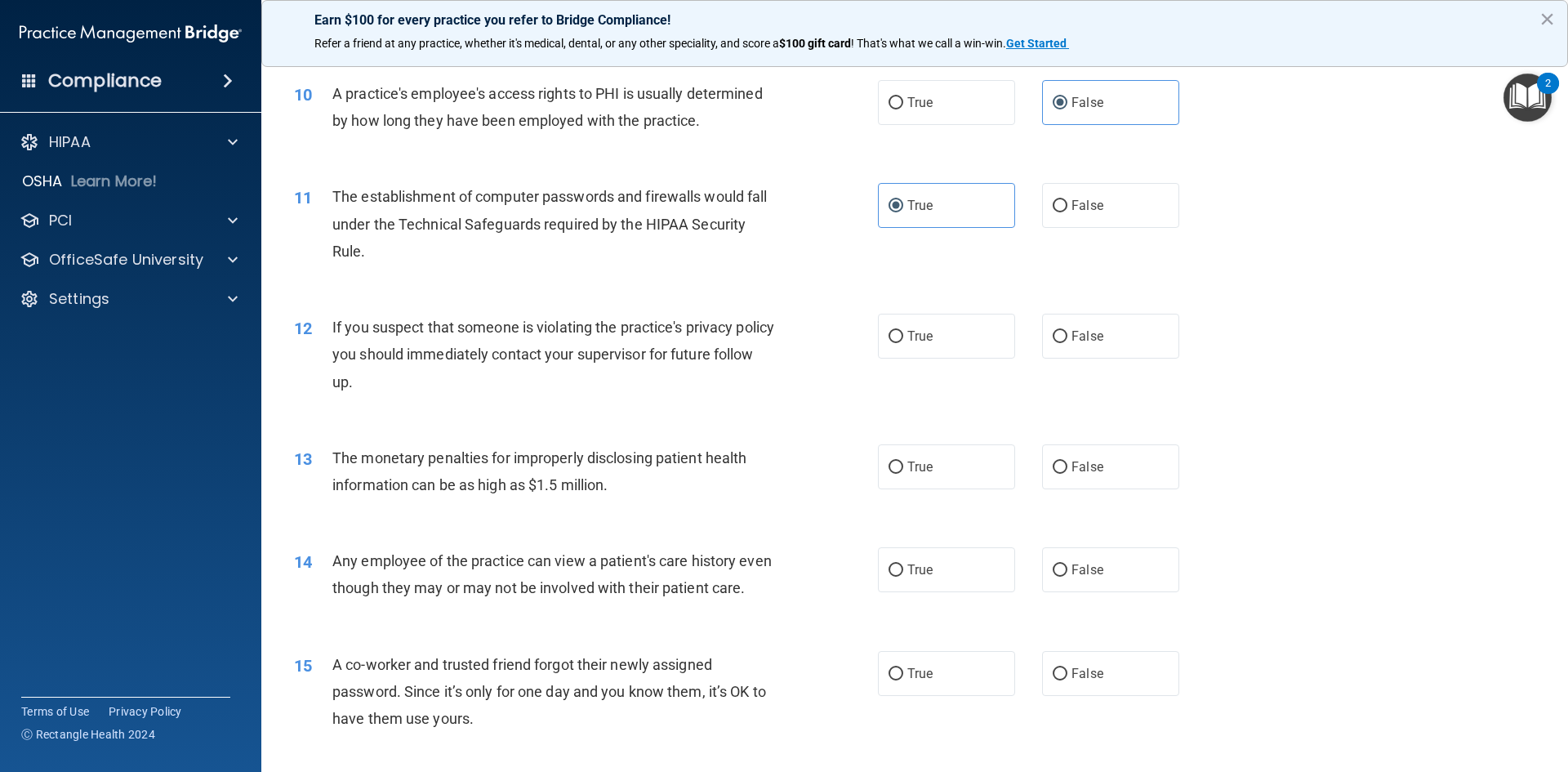
scroll to position [1216, 0]
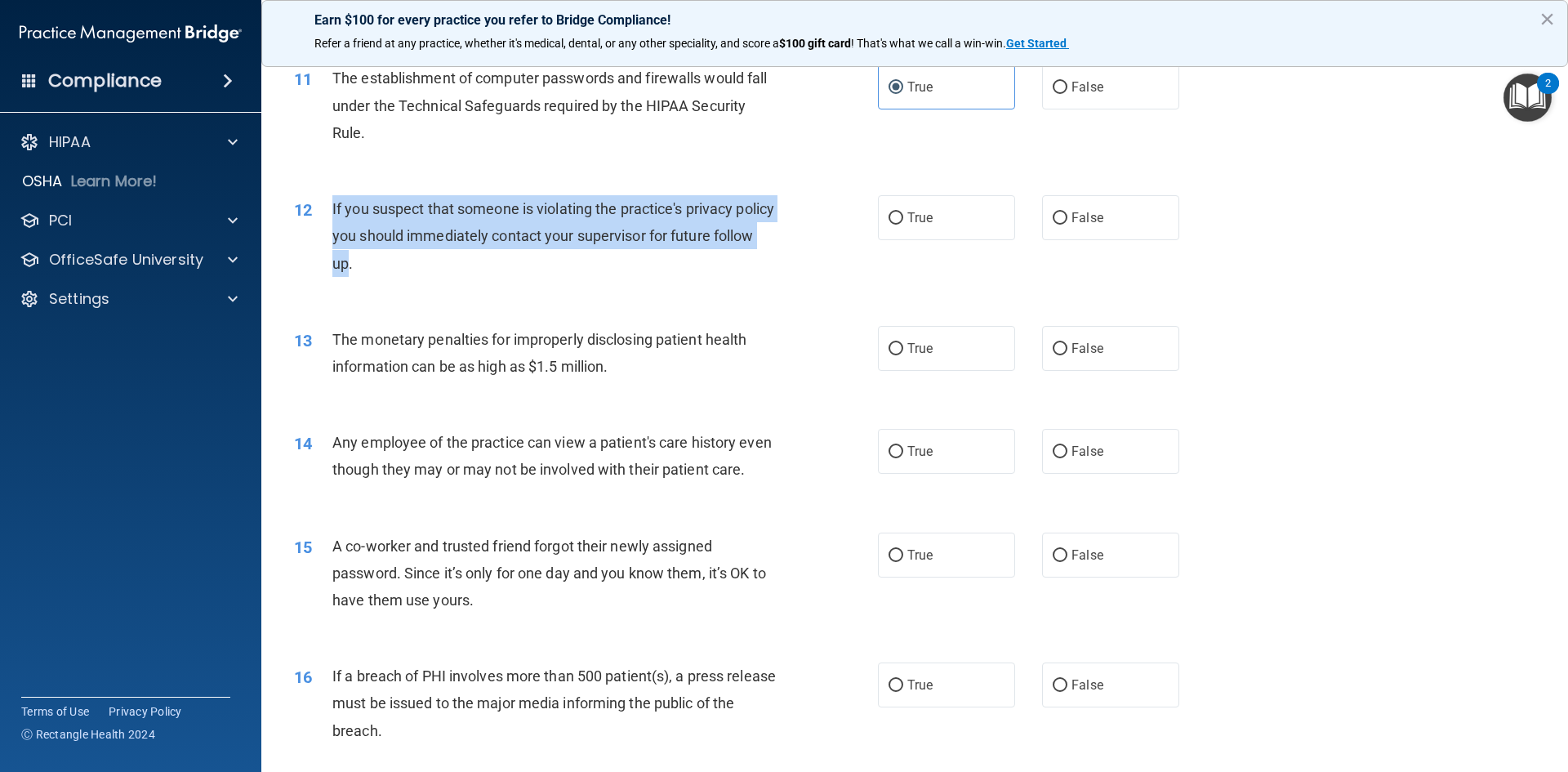
drag, startPoint x: 392, startPoint y: 263, endPoint x: 347, endPoint y: 208, distance: 71.1
click at [331, 206] on div "12 If you suspect that someone is violating the practice's privacy policy you s…" at bounding box center [586, 240] width 633 height 90
copy div "If you suspect that someone is violating the practice's privacy policy you shou…"
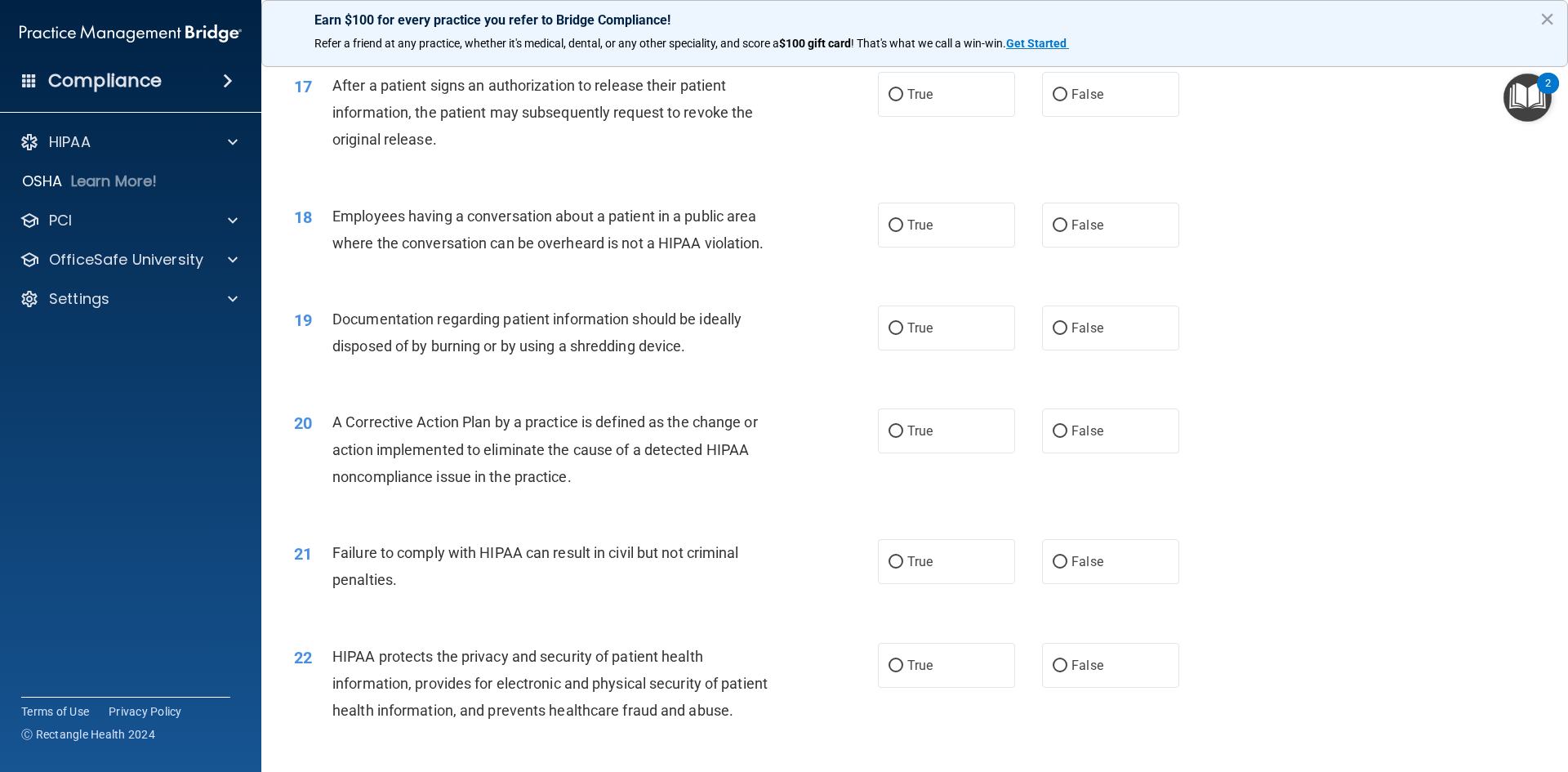
scroll to position [1952, 0]
